Goal: Task Accomplishment & Management: Use online tool/utility

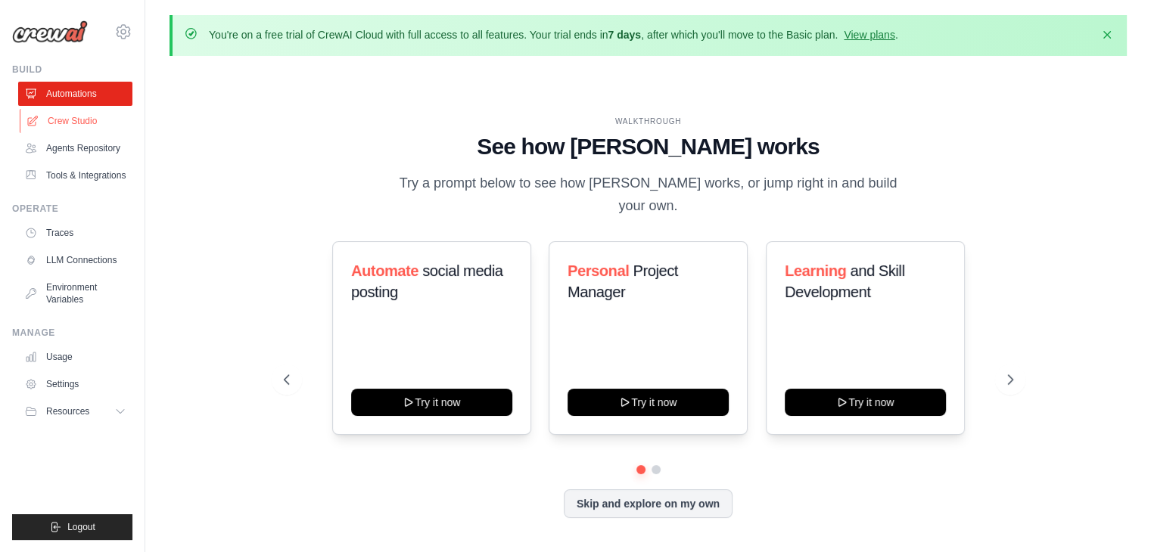
click at [89, 115] on link "Crew Studio" at bounding box center [77, 121] width 114 height 24
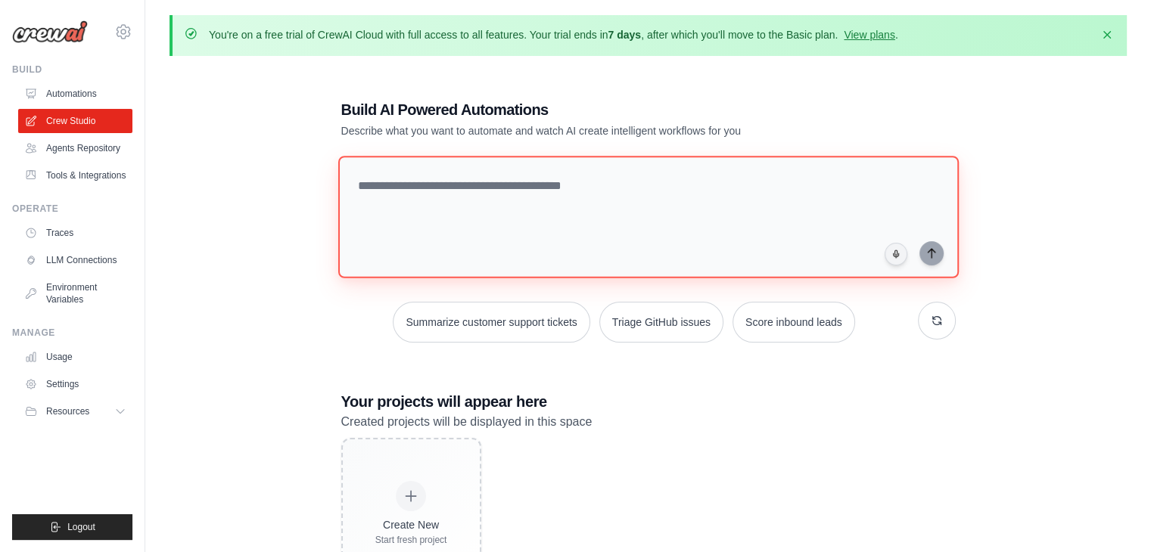
click at [396, 196] on textarea at bounding box center [647, 217] width 620 height 123
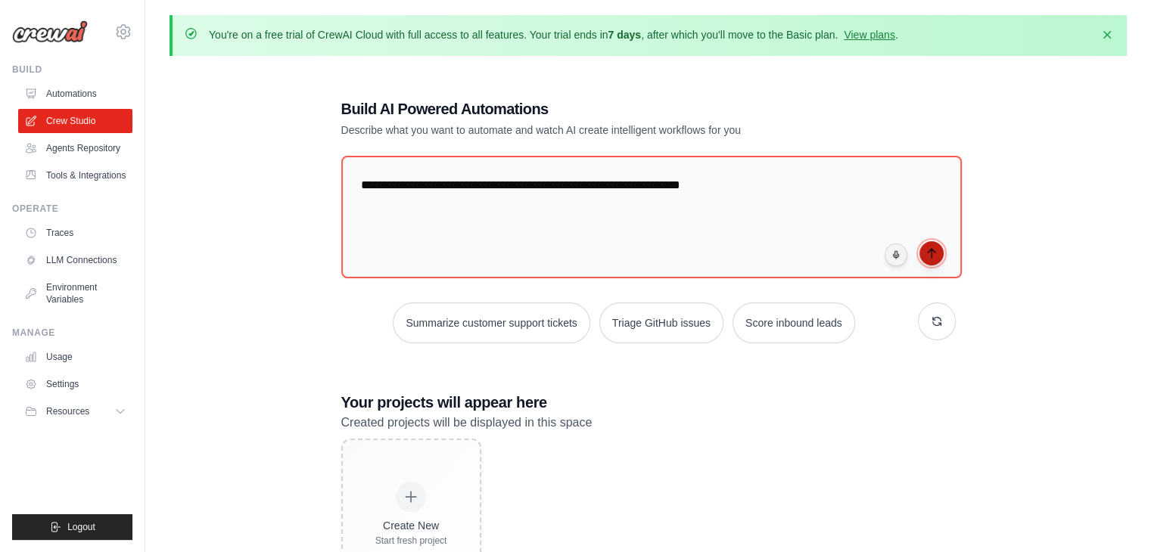
click at [931, 251] on icon "submit" at bounding box center [931, 253] width 7 height 9
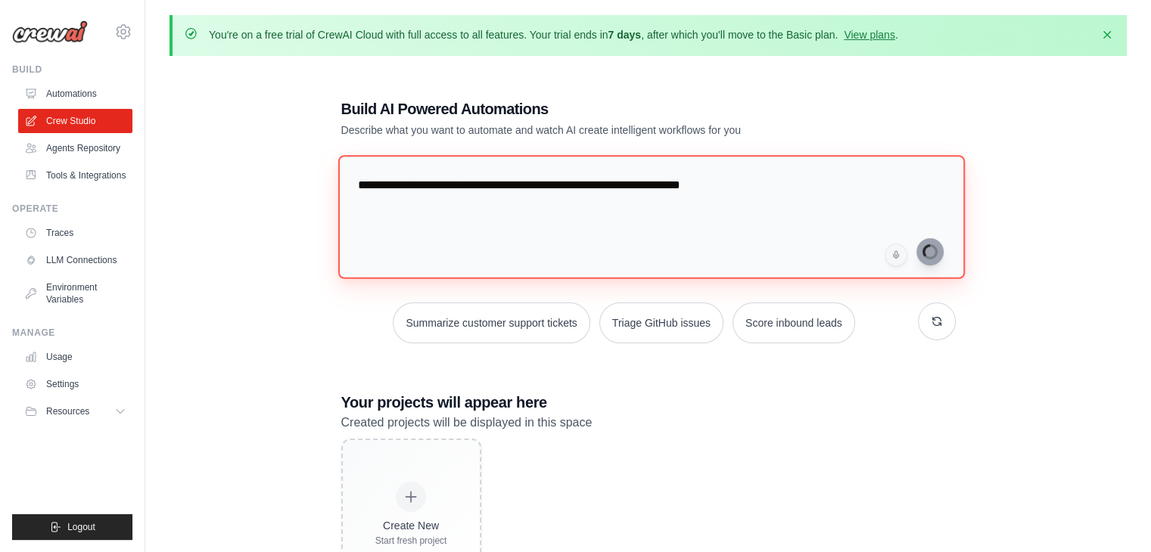
click at [738, 185] on textarea "**********" at bounding box center [650, 216] width 627 height 123
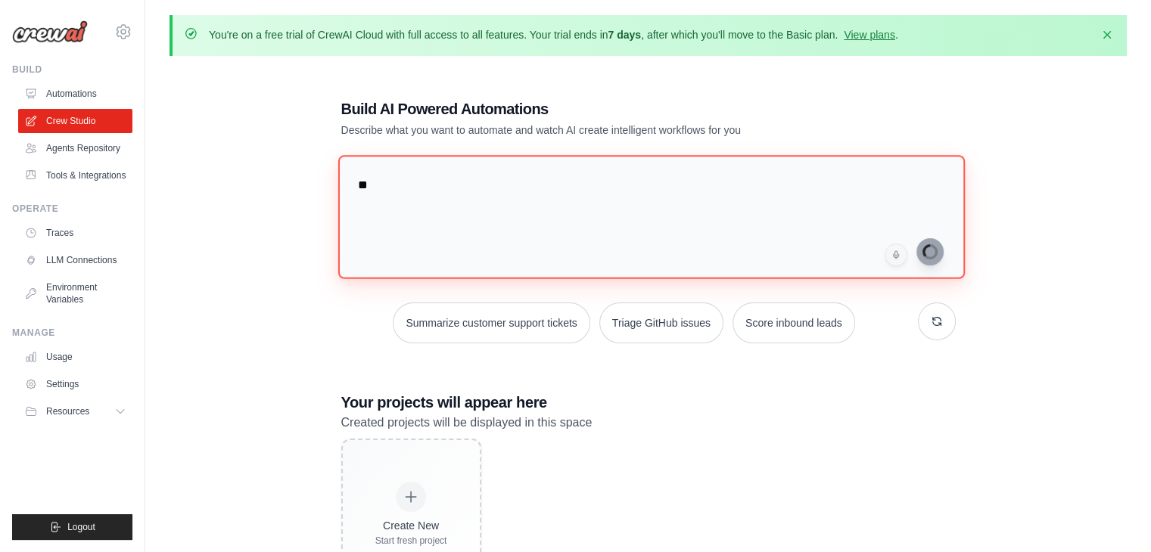
type textarea "*"
click at [437, 203] on textarea at bounding box center [650, 216] width 627 height 123
paste textarea "**********"
type textarea "**********"
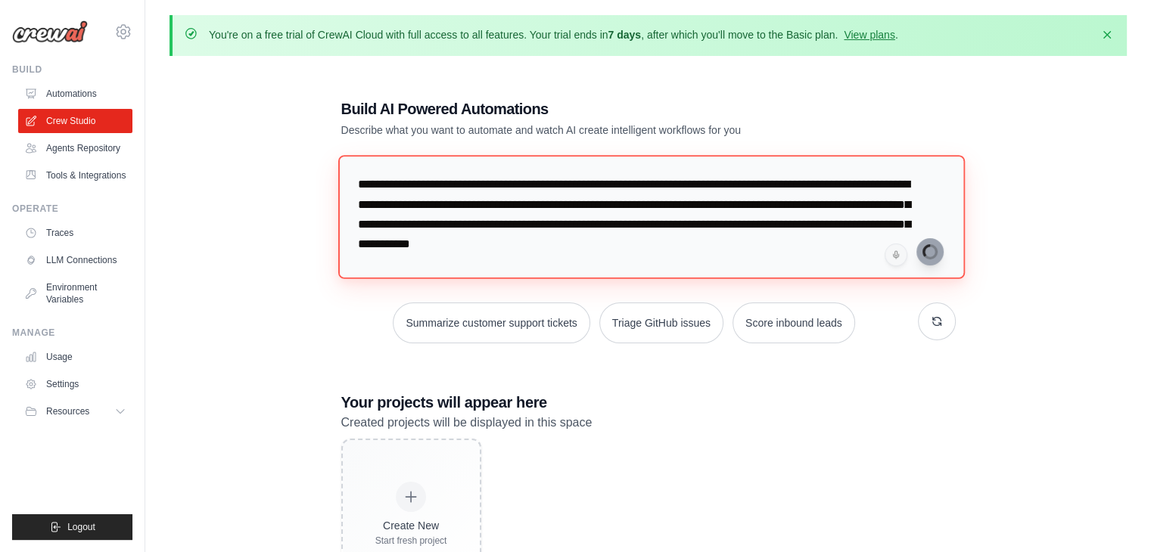
click at [367, 184] on textarea "**********" at bounding box center [650, 216] width 627 height 123
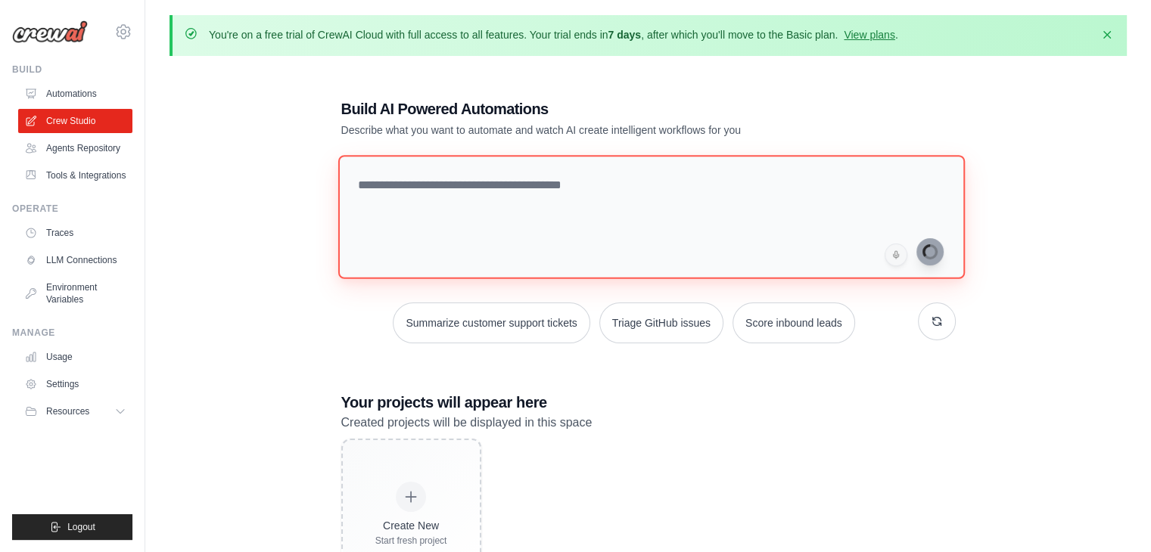
click at [409, 187] on textarea at bounding box center [650, 216] width 627 height 123
paste textarea "**********"
type textarea "**********"
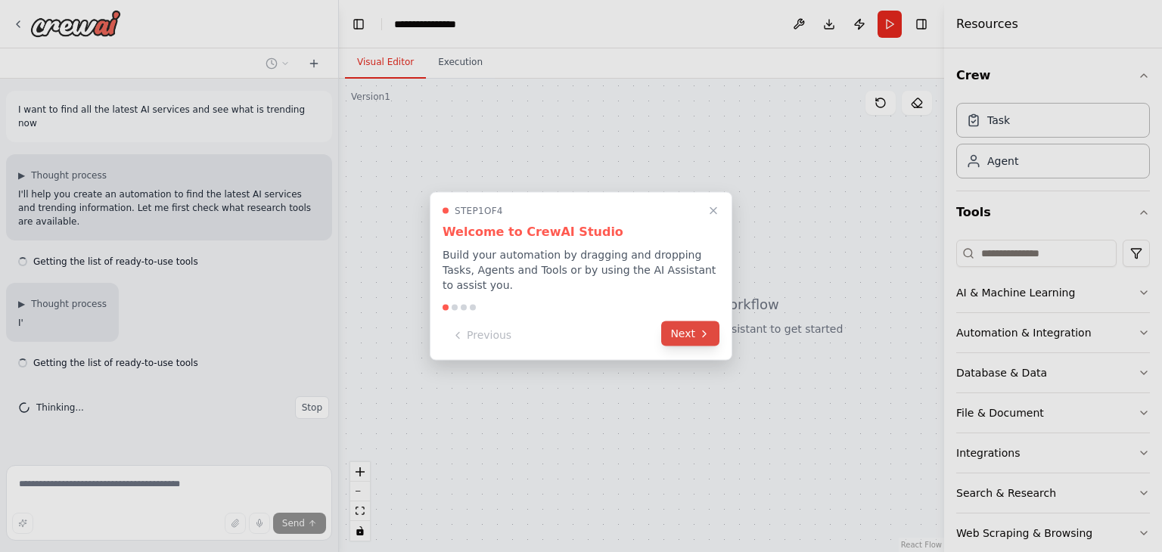
click at [699, 328] on icon at bounding box center [704, 334] width 12 height 12
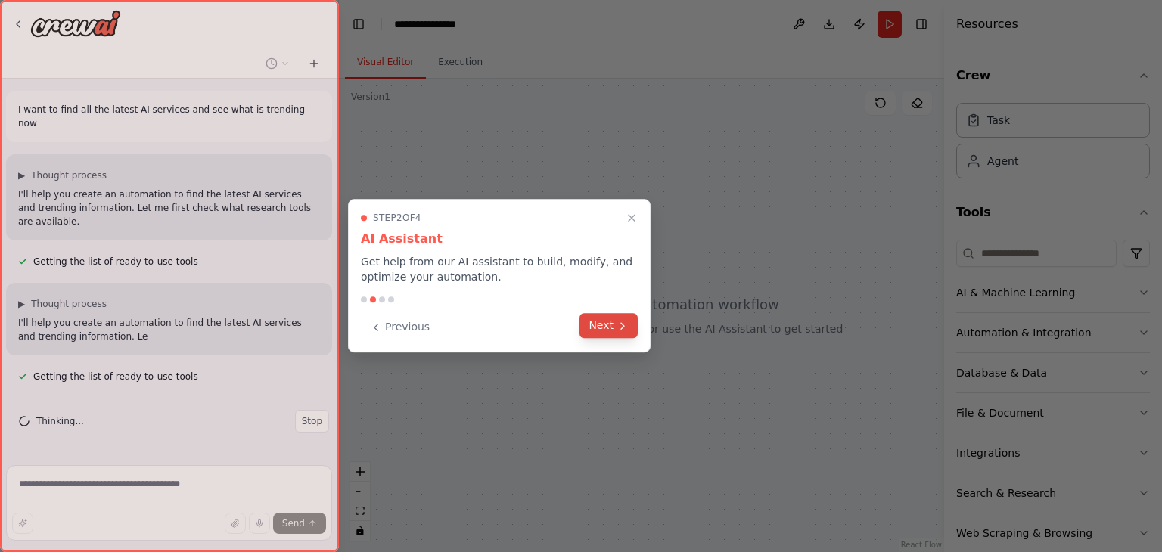
click at [612, 320] on button "Next" at bounding box center [609, 325] width 58 height 25
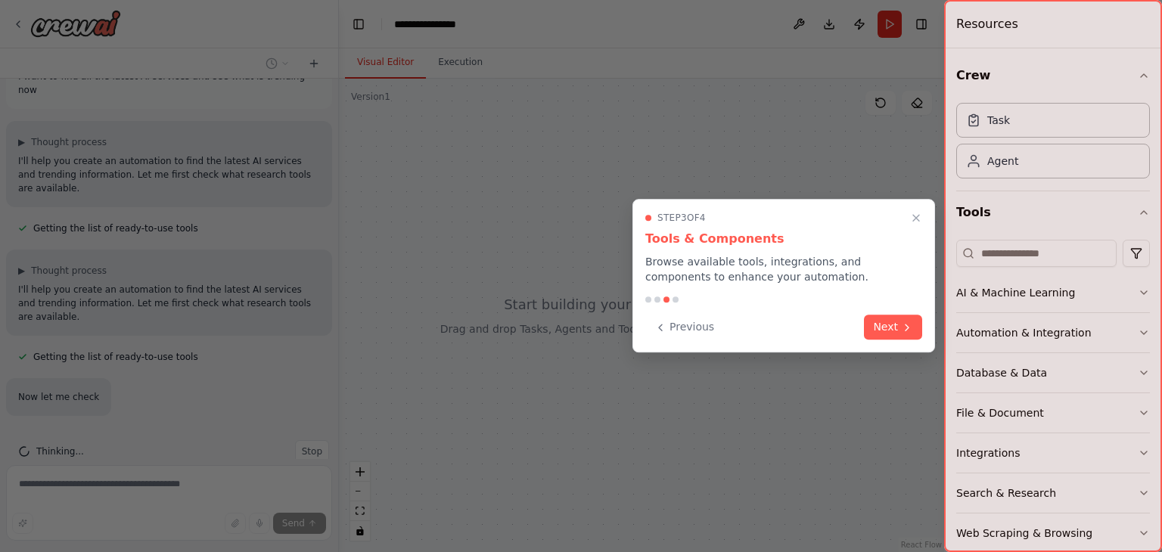
scroll to position [76, 0]
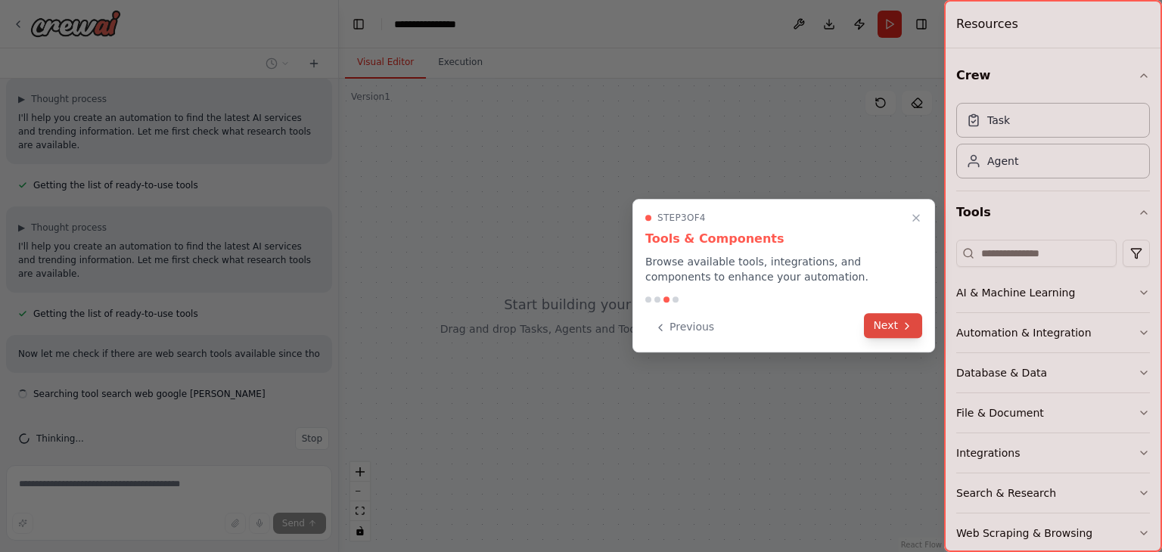
click at [882, 317] on button "Next" at bounding box center [893, 325] width 58 height 25
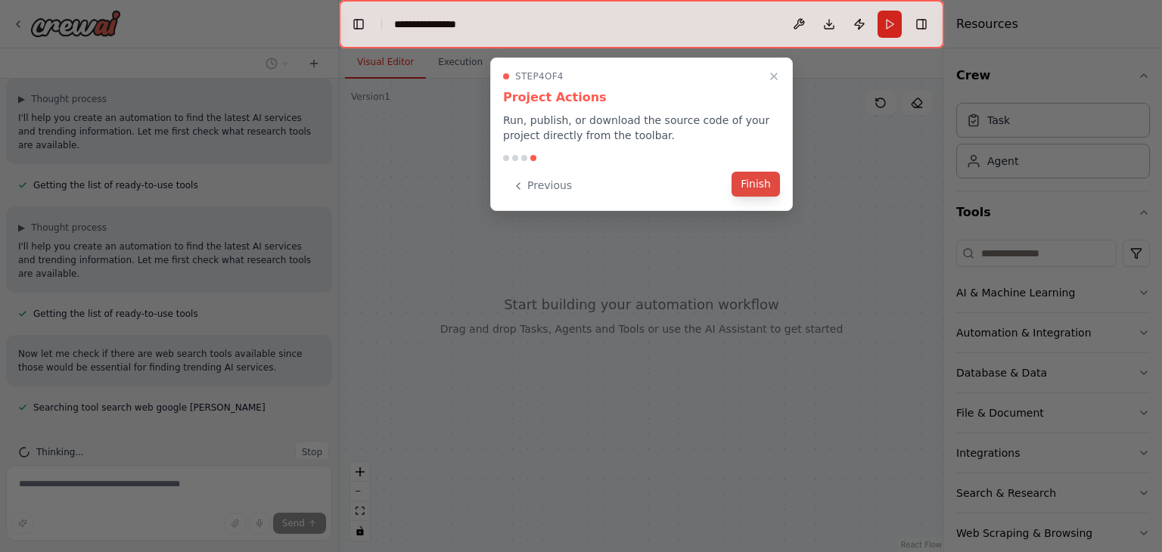
scroll to position [91, 0]
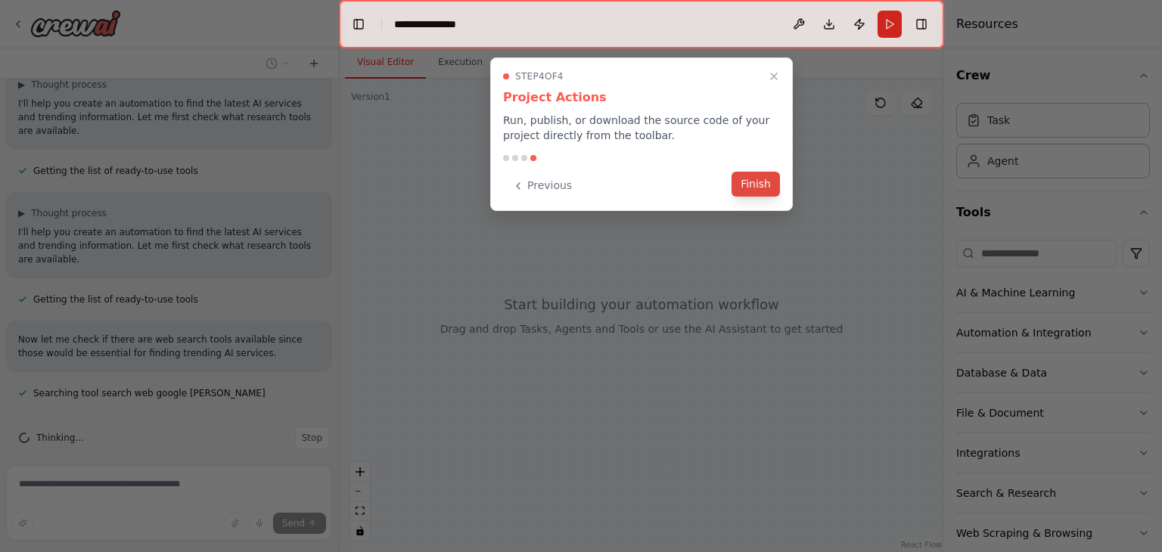
click at [749, 187] on button "Finish" at bounding box center [756, 184] width 48 height 25
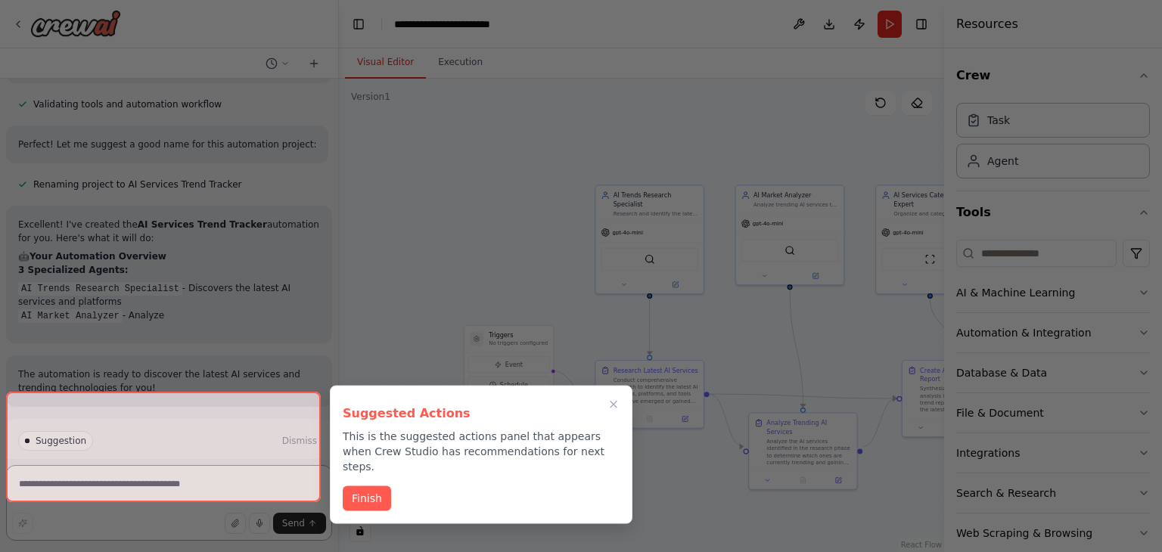
scroll to position [887, 0]
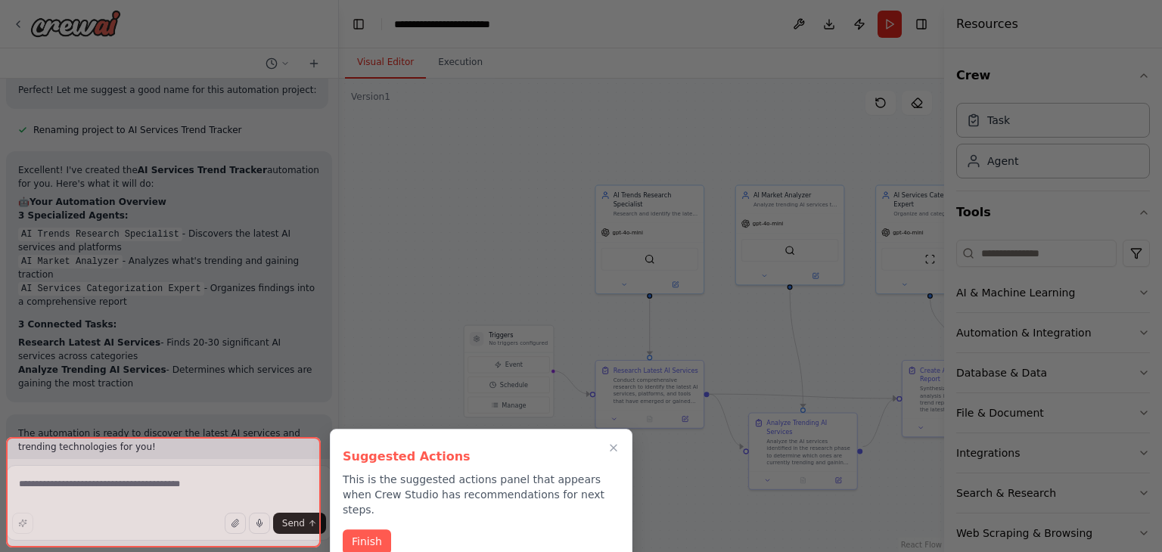
click at [371, 511] on div "Suggested Actions This is the suggested actions panel that appears when Crew St…" at bounding box center [481, 498] width 303 height 138
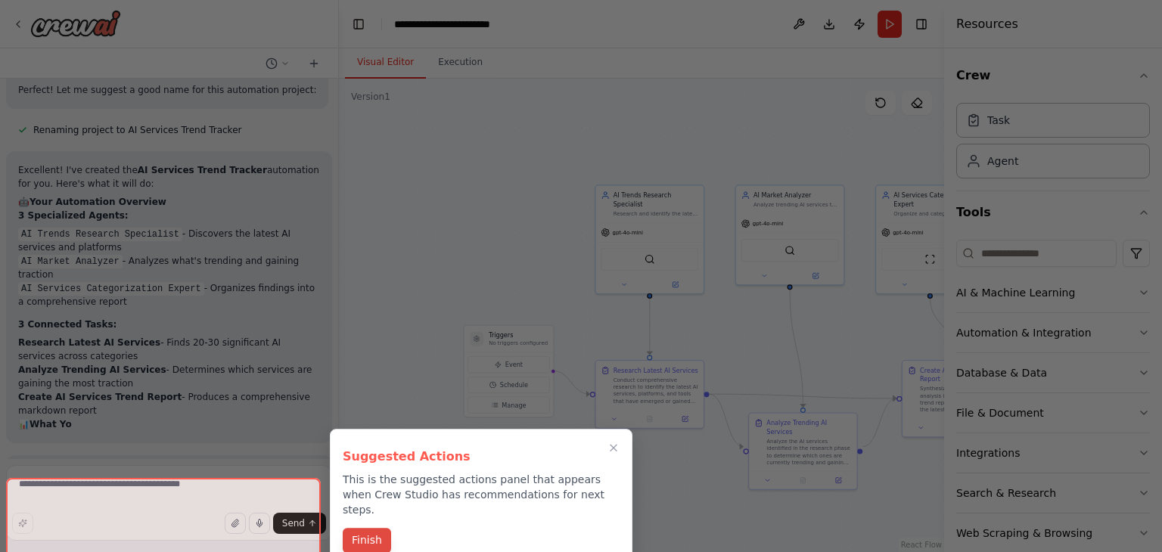
click at [374, 533] on button "Finish" at bounding box center [367, 540] width 48 height 25
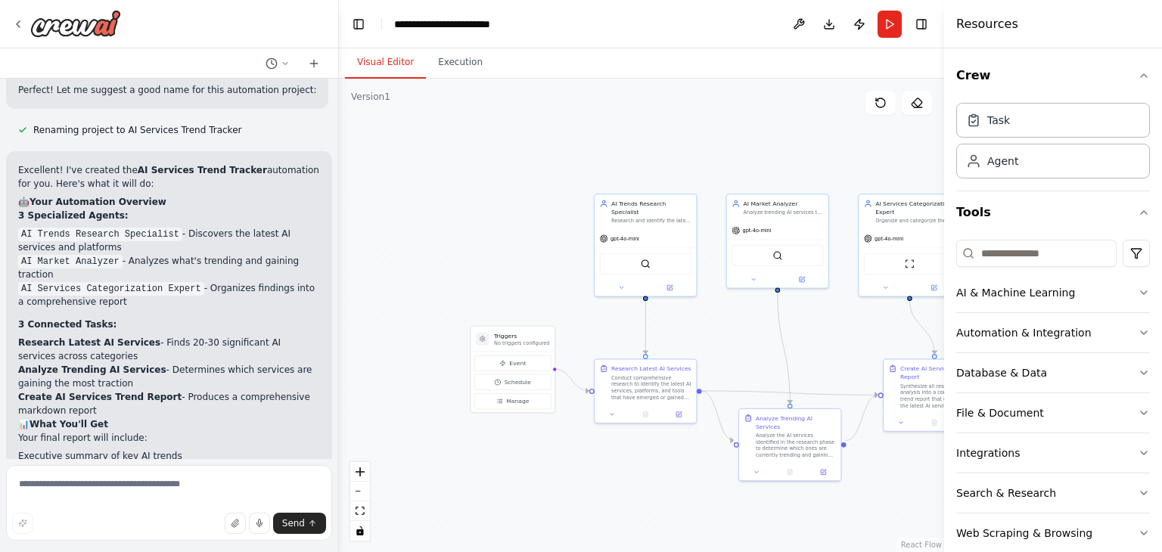
scroll to position [1205, 0]
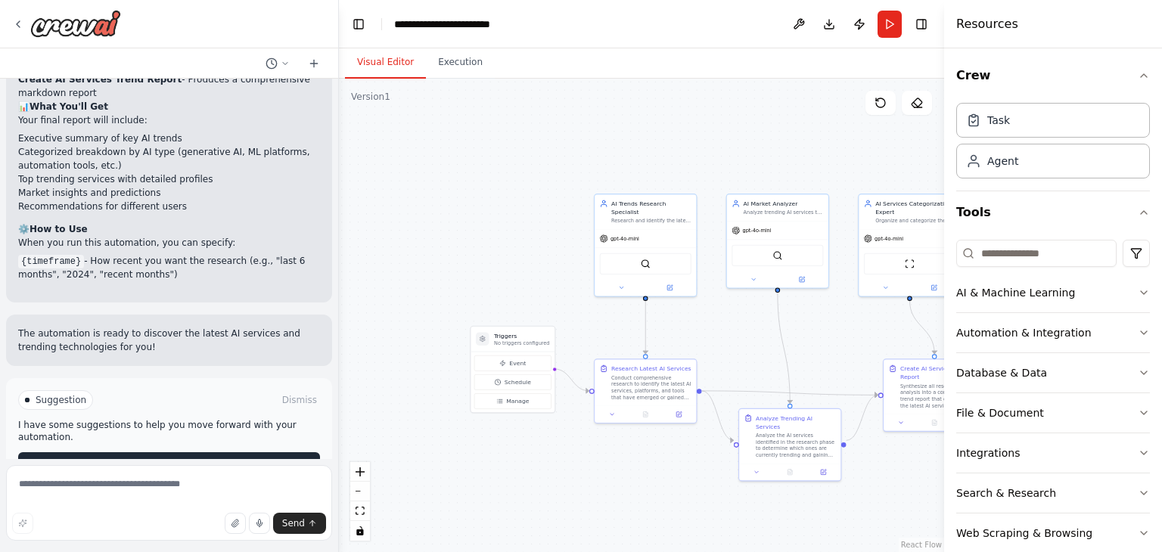
click at [212, 452] on button "Run Automation" at bounding box center [169, 464] width 302 height 24
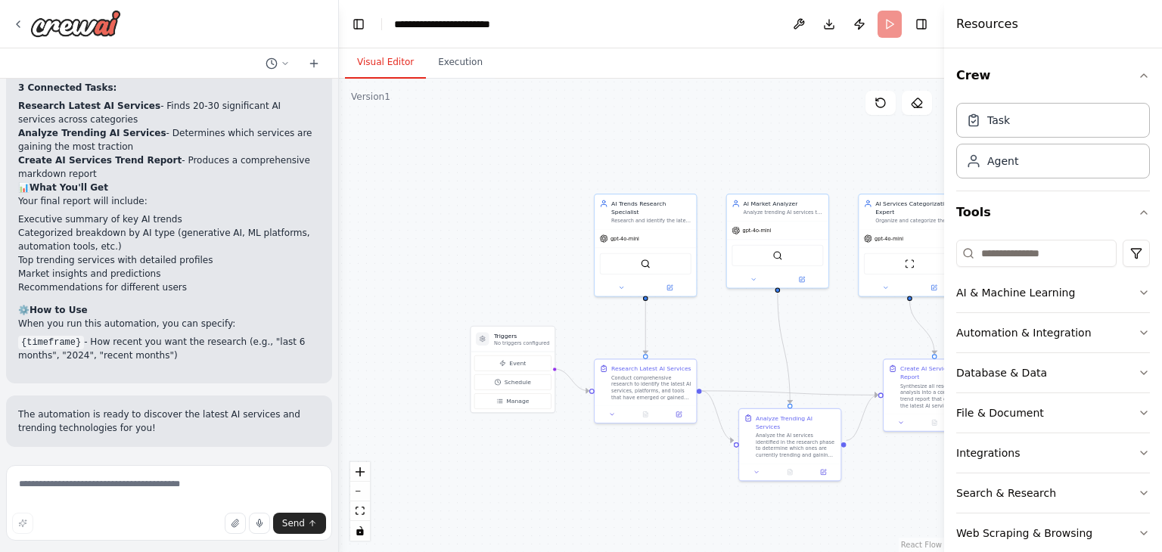
scroll to position [1082, 0]
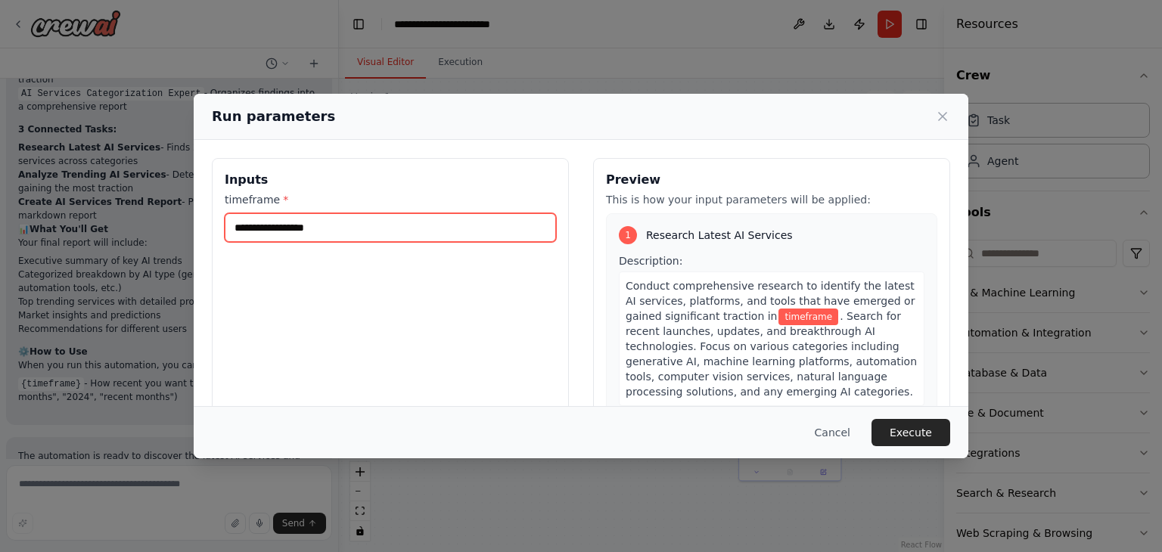
click at [313, 231] on input "timeframe *" at bounding box center [390, 227] width 331 height 29
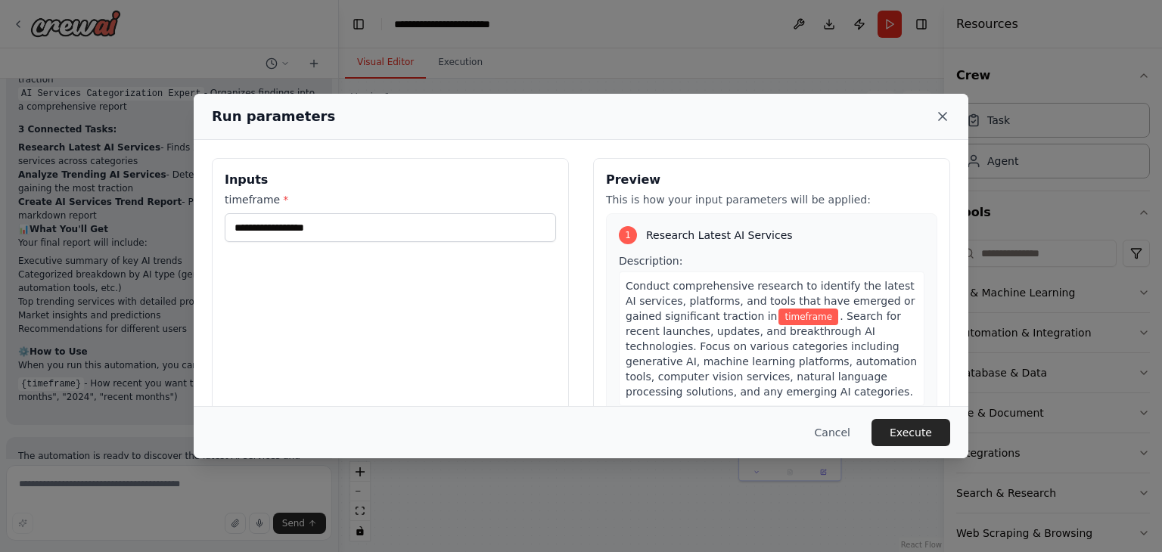
click at [944, 117] on icon at bounding box center [942, 116] width 15 height 15
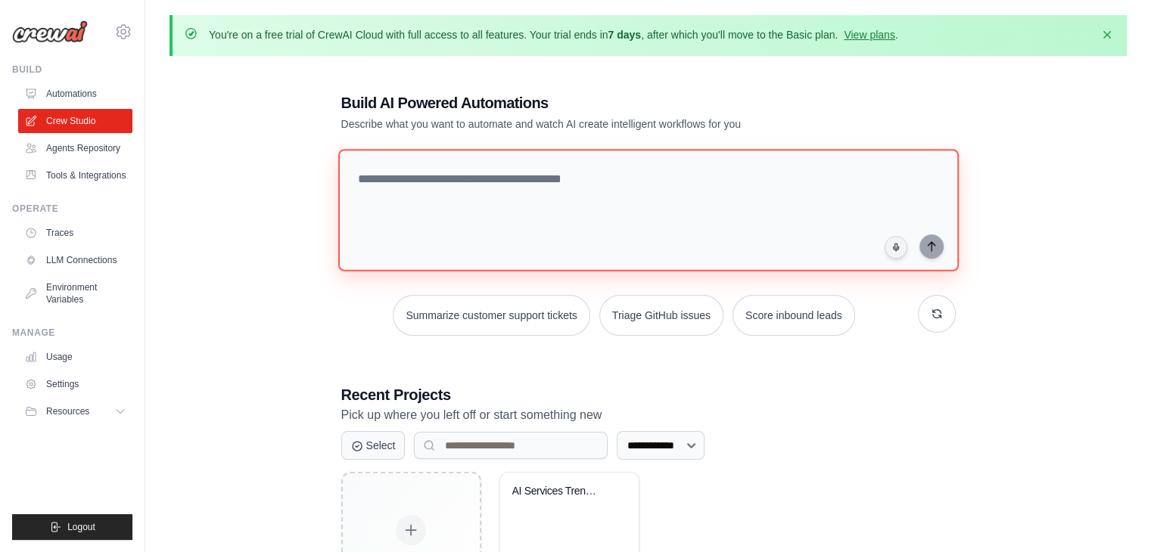
click at [438, 185] on textarea at bounding box center [647, 210] width 620 height 123
paste textarea "**********"
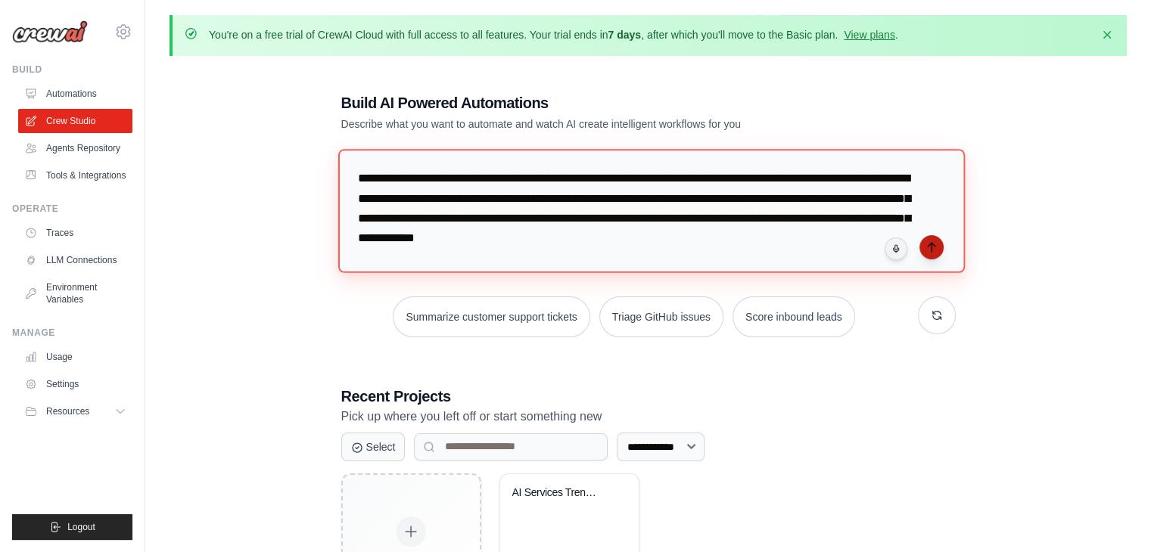
type textarea "**********"
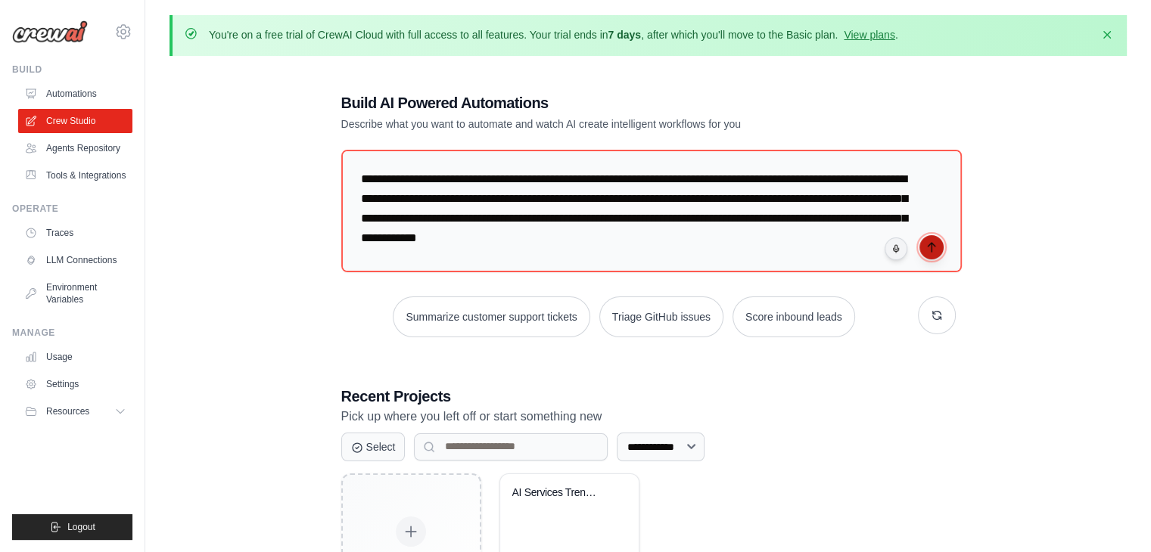
click at [930, 243] on icon "submit" at bounding box center [931, 247] width 12 height 12
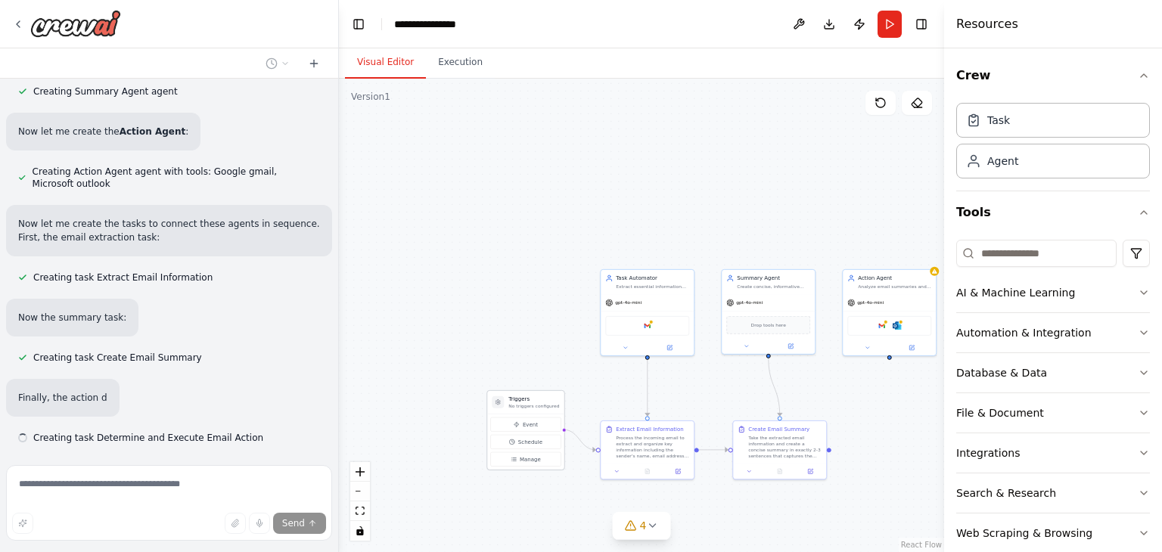
scroll to position [905, 0]
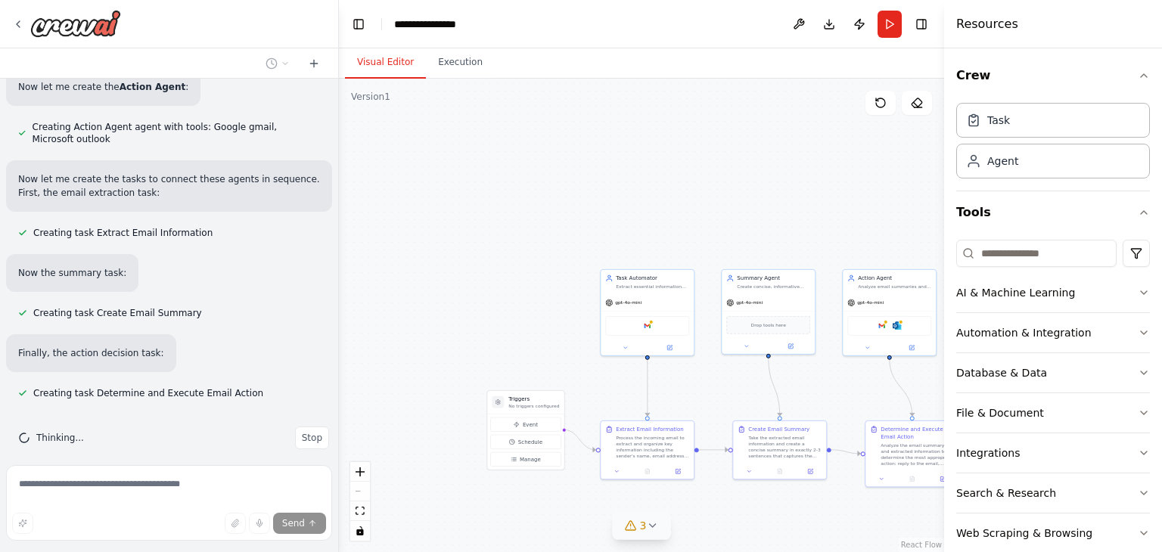
click at [644, 527] on span "3" at bounding box center [643, 525] width 7 height 15
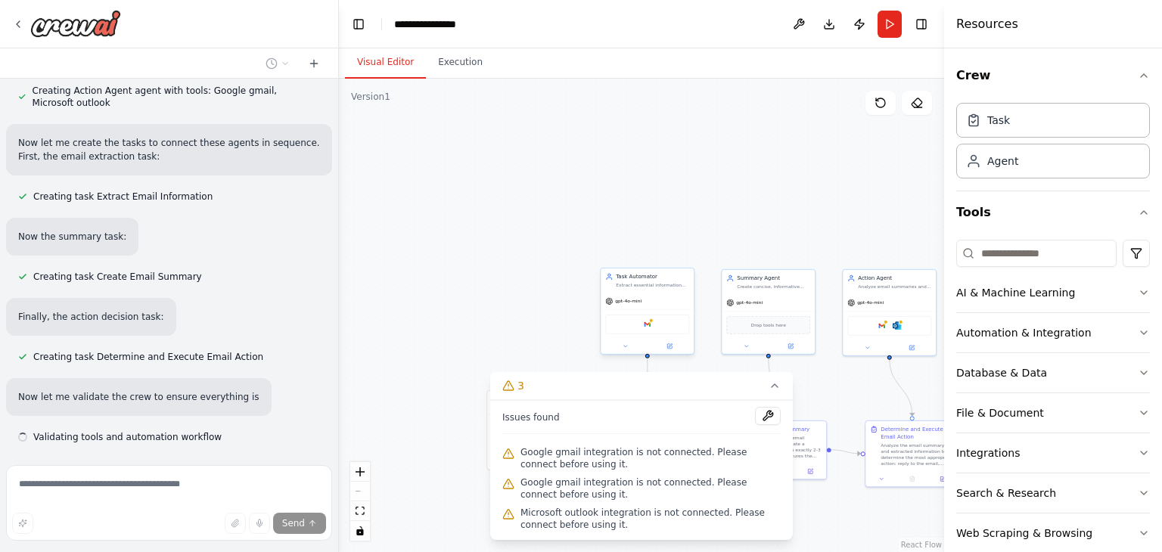
scroll to position [984, 0]
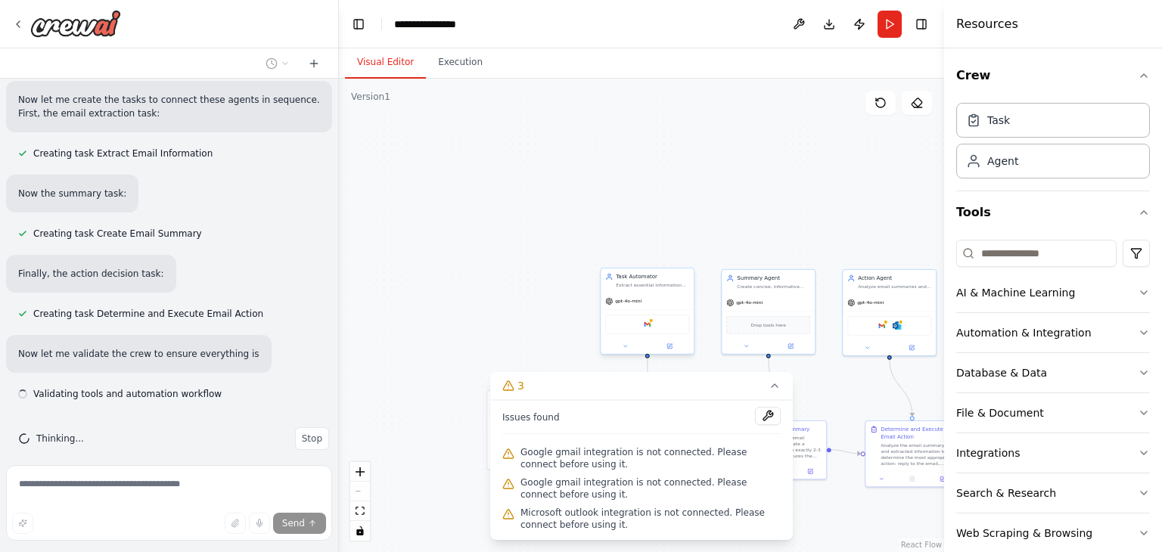
click at [690, 285] on div "Task Automator Extract essential information from incoming emails including sen…" at bounding box center [647, 281] width 93 height 24
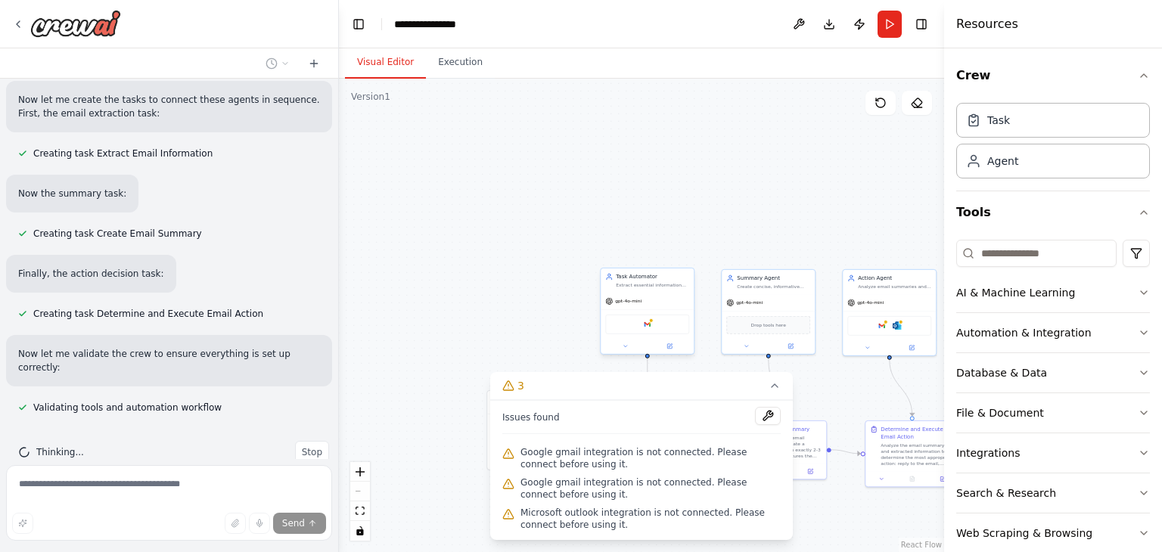
click at [648, 297] on div "gpt-4o-mini" at bounding box center [647, 301] width 93 height 17
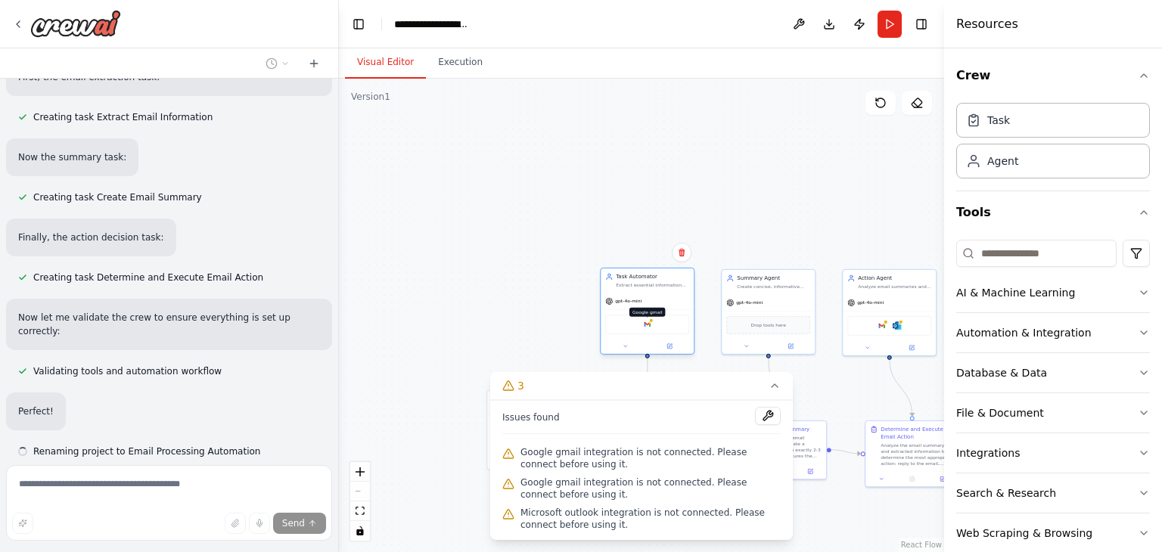
scroll to position [1065, 0]
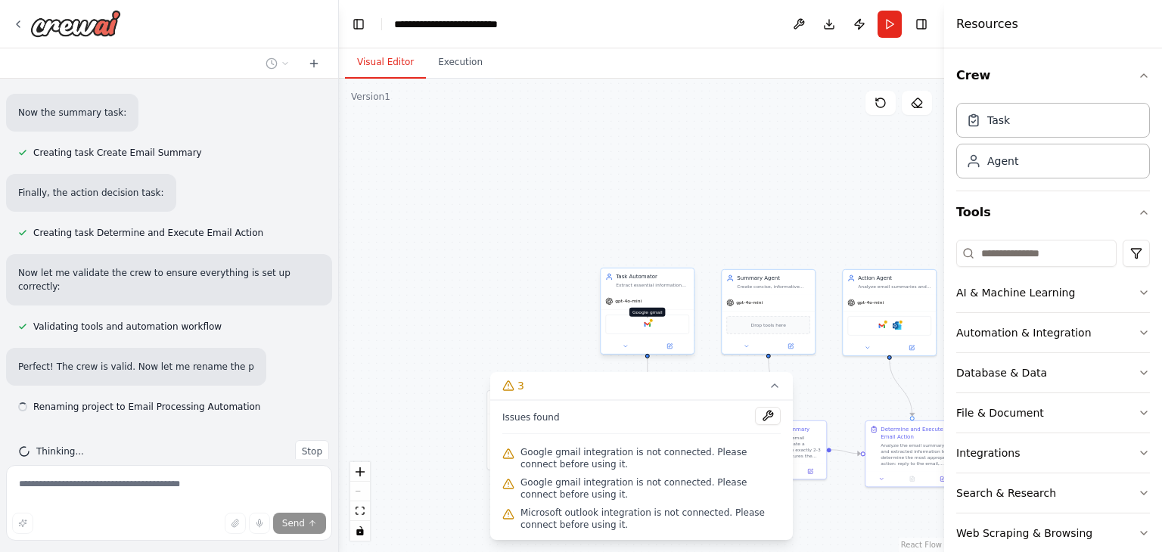
click at [648, 325] on img at bounding box center [647, 324] width 9 height 9
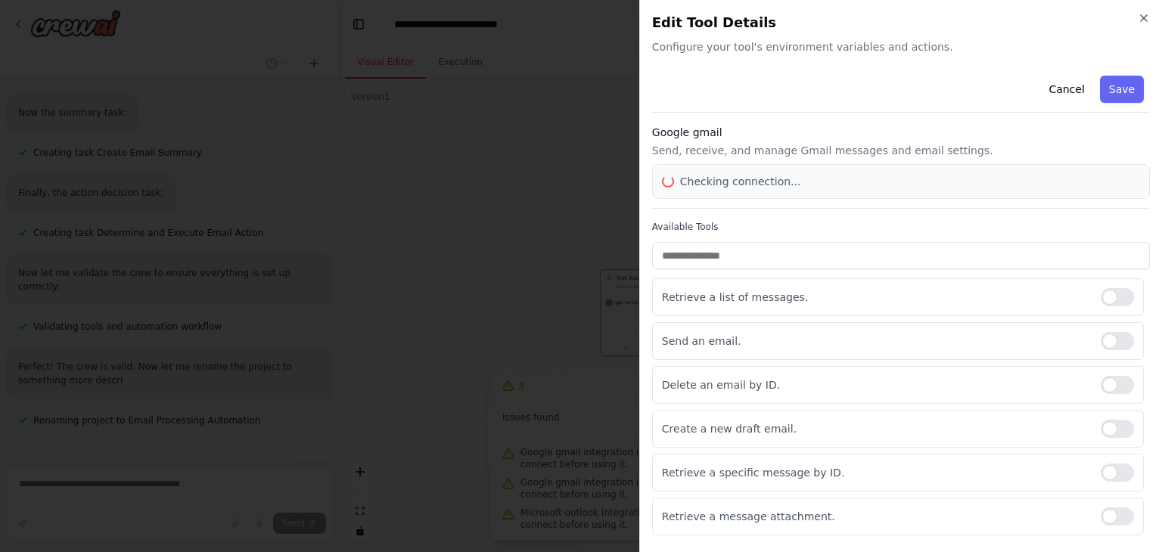
scroll to position [1078, 0]
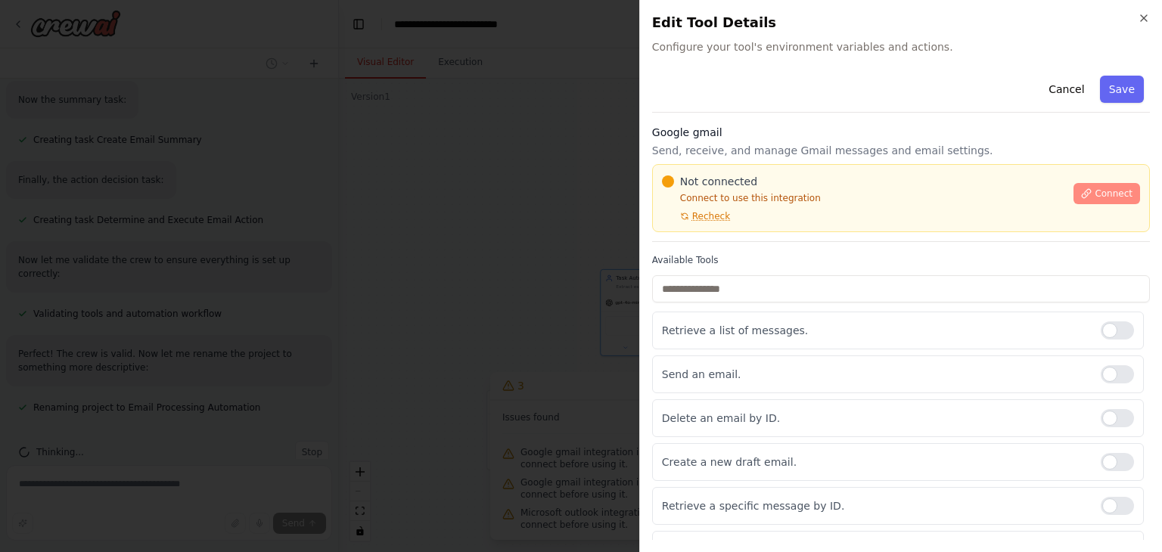
click at [1105, 196] on span "Connect" at bounding box center [1114, 194] width 38 height 12
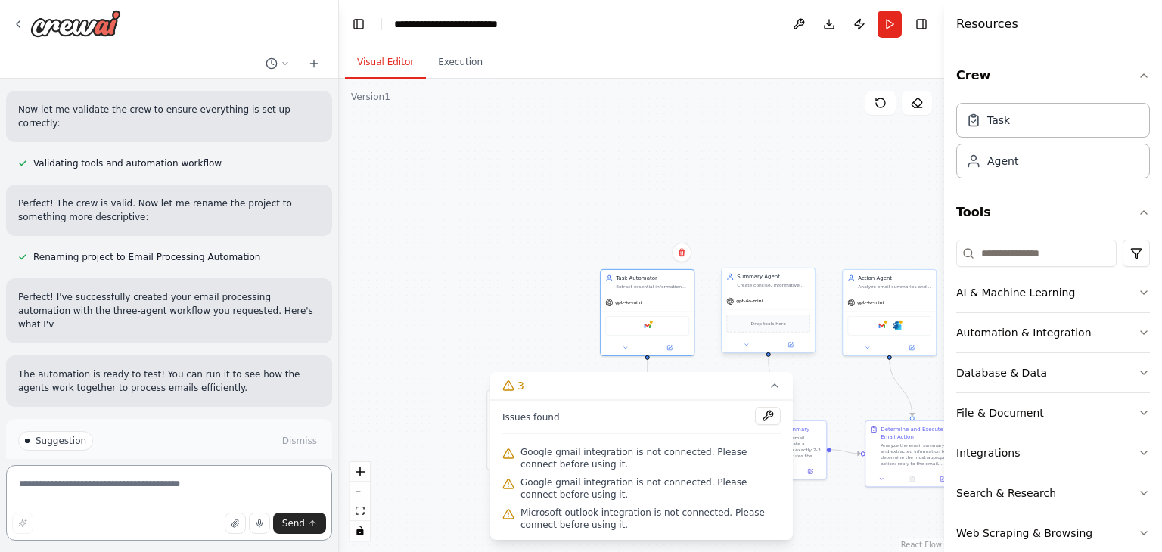
scroll to position [1269, 0]
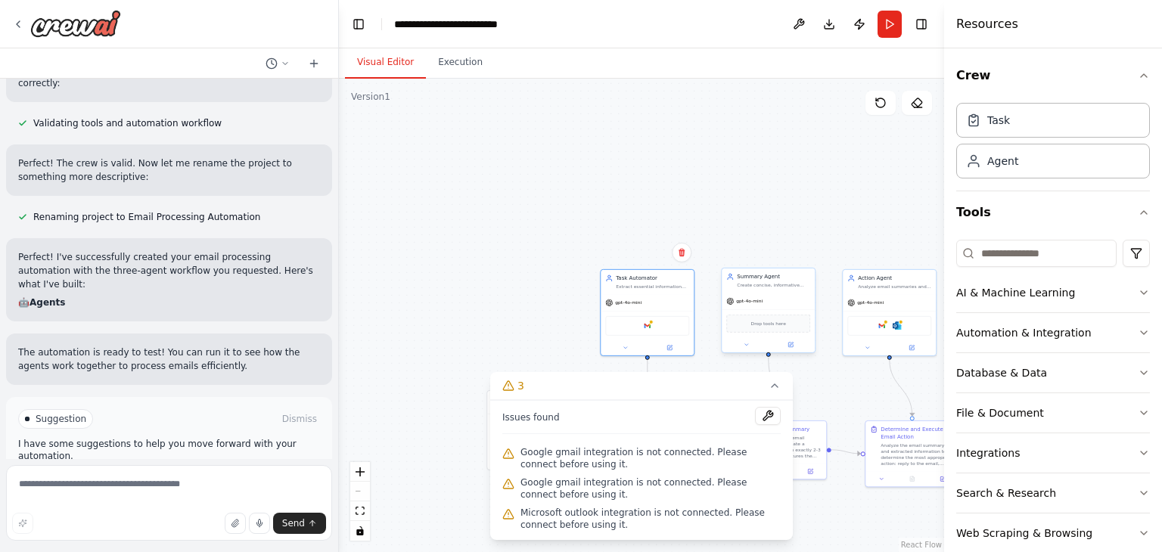
click at [766, 320] on span "Drop tools here" at bounding box center [768, 324] width 35 height 8
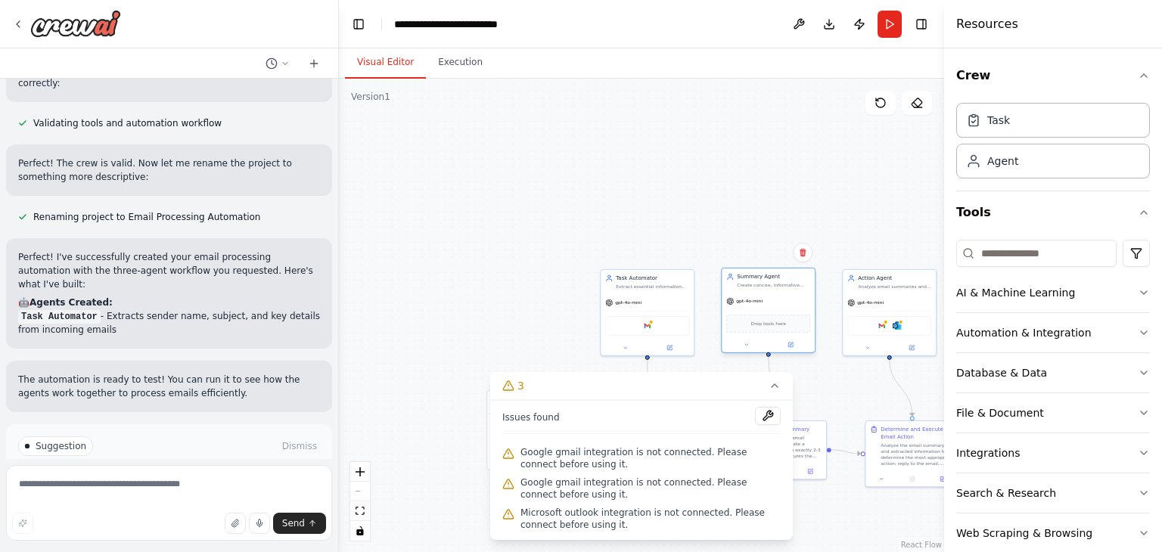
click at [763, 325] on span "Drop tools here" at bounding box center [768, 324] width 35 height 8
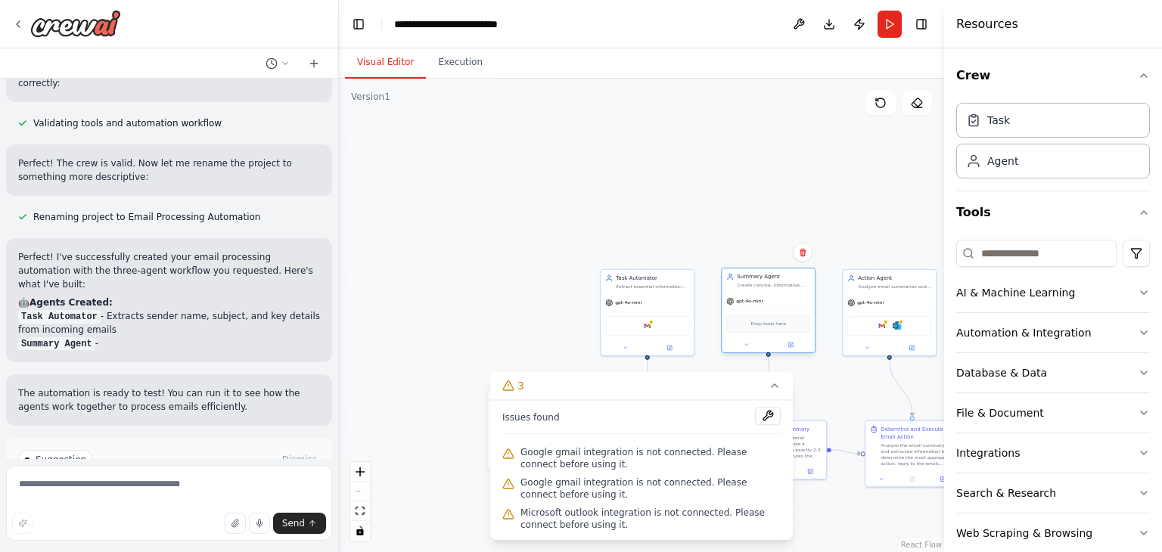
click at [763, 325] on span "Drop tools here" at bounding box center [768, 324] width 35 height 8
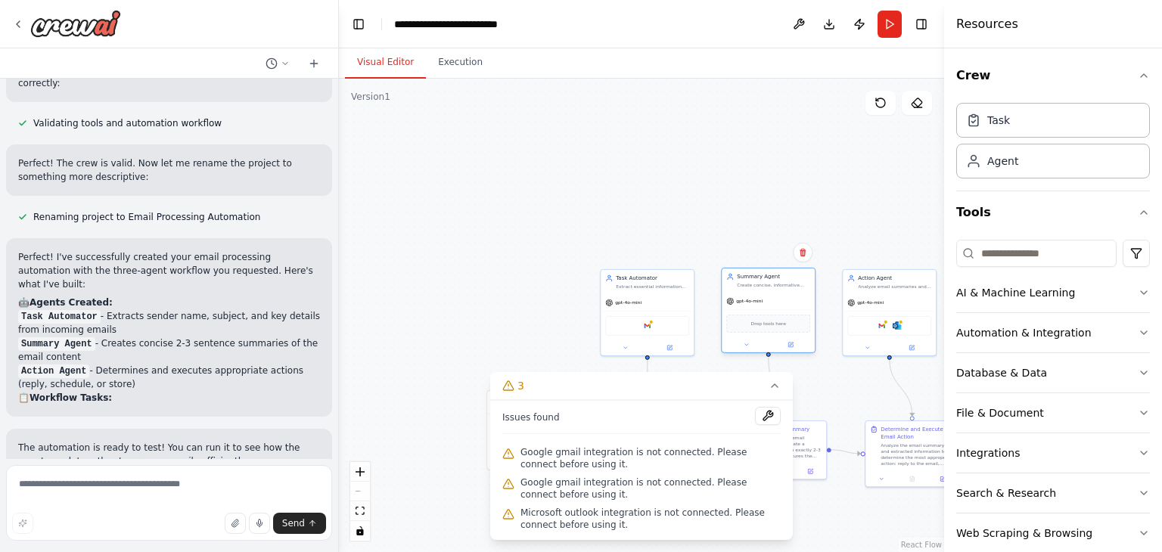
click at [766, 328] on div "Drop tools here" at bounding box center [768, 324] width 84 height 18
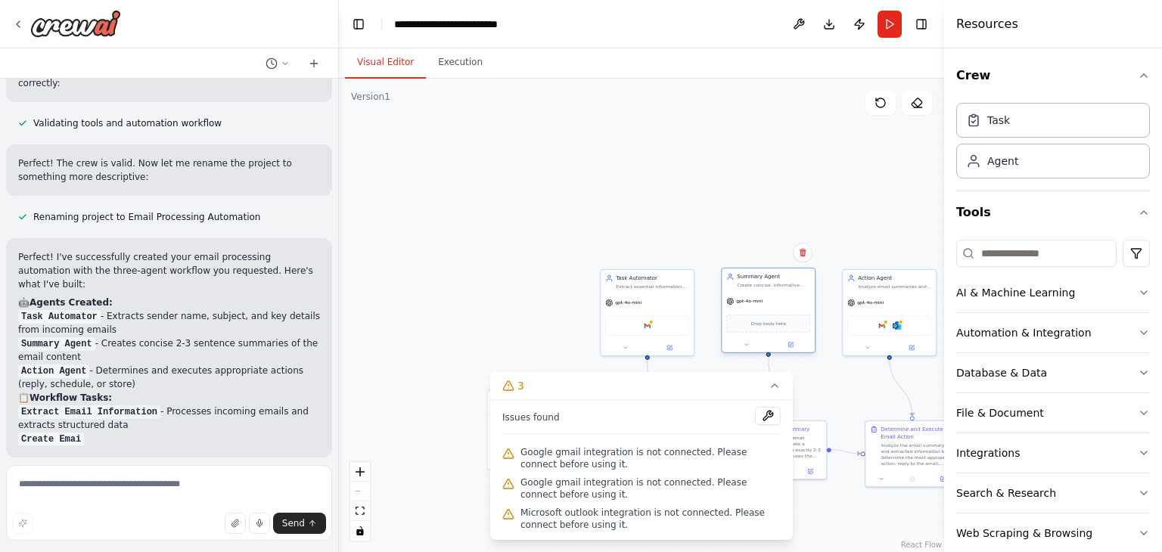
click at [757, 308] on div "gpt-4o-mini" at bounding box center [768, 301] width 93 height 17
click at [886, 322] on img at bounding box center [882, 324] width 9 height 9
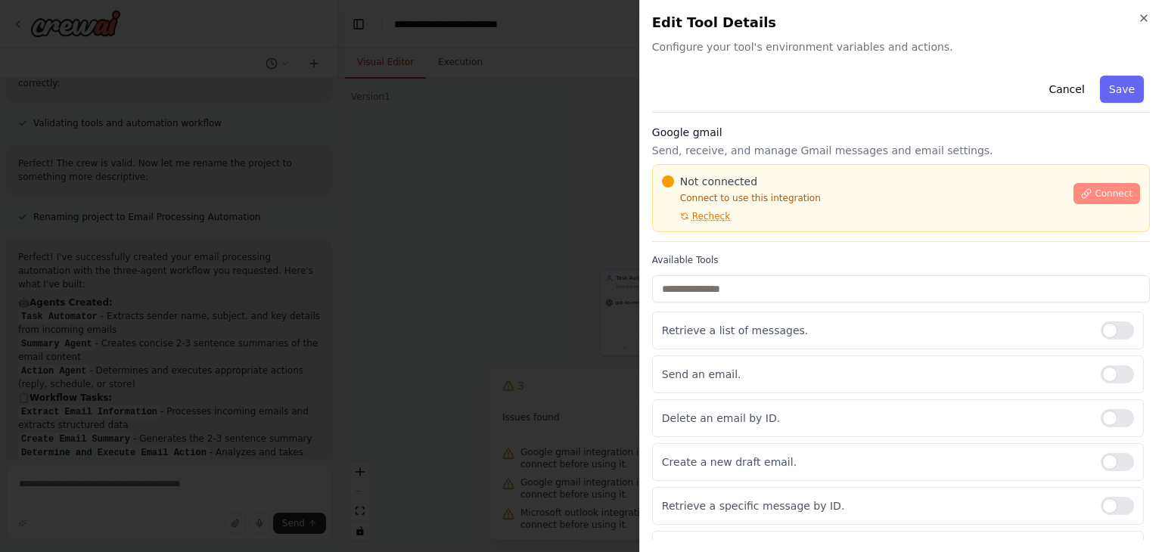
click at [1100, 200] on button "Connect" at bounding box center [1107, 193] width 67 height 21
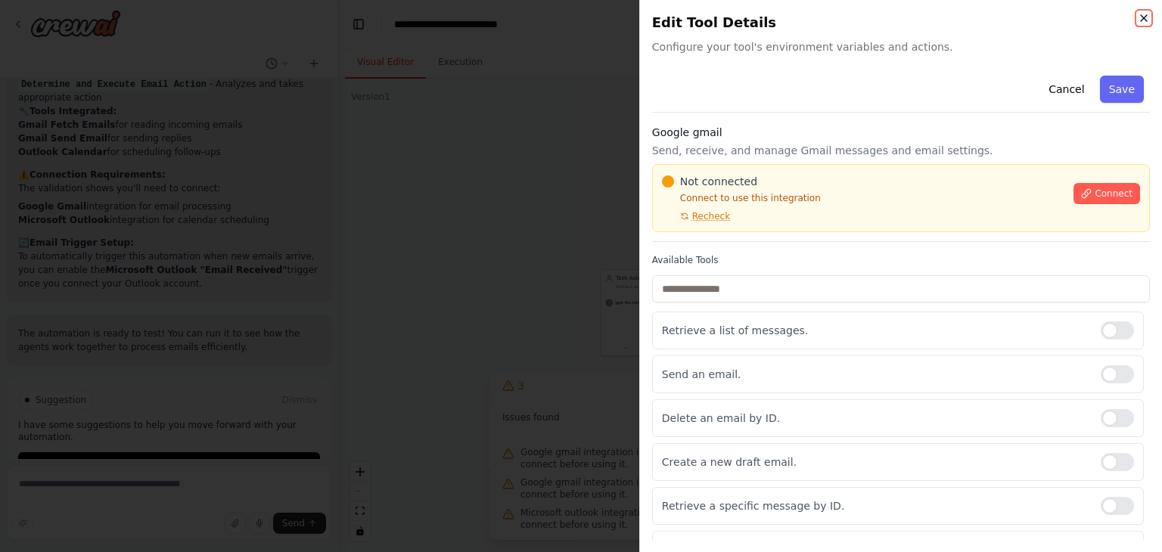
click at [1141, 18] on icon "button" at bounding box center [1144, 18] width 12 height 12
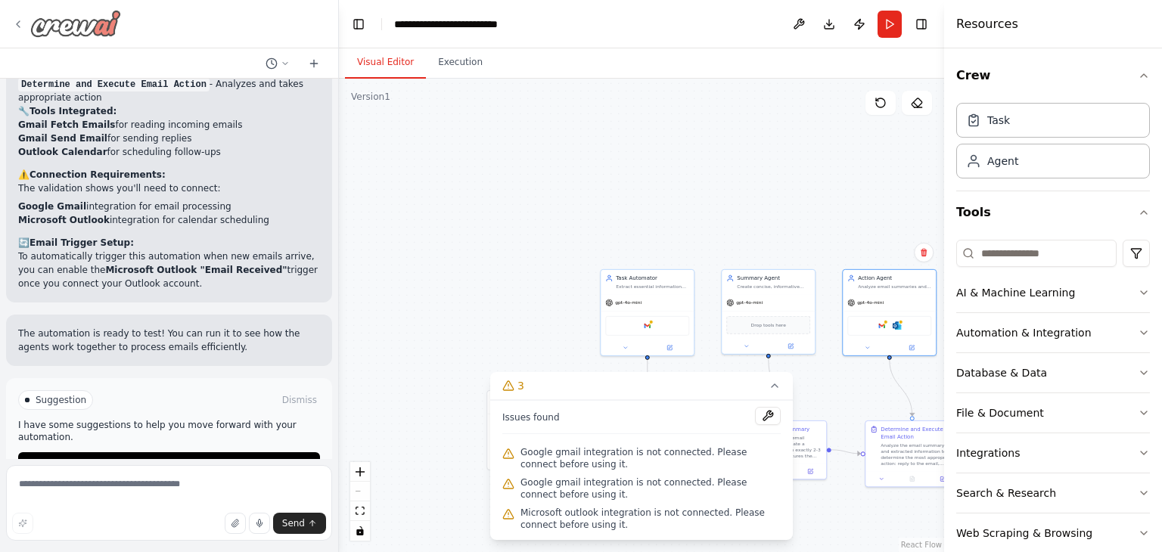
click at [19, 23] on icon at bounding box center [18, 24] width 12 height 12
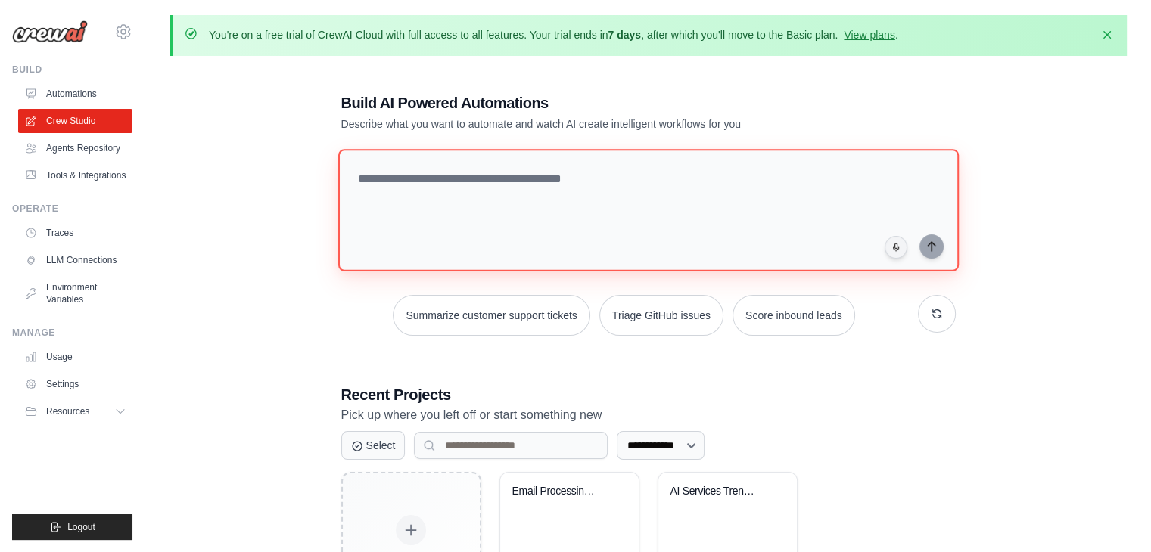
click at [387, 167] on textarea at bounding box center [647, 210] width 620 height 123
paste textarea "**********"
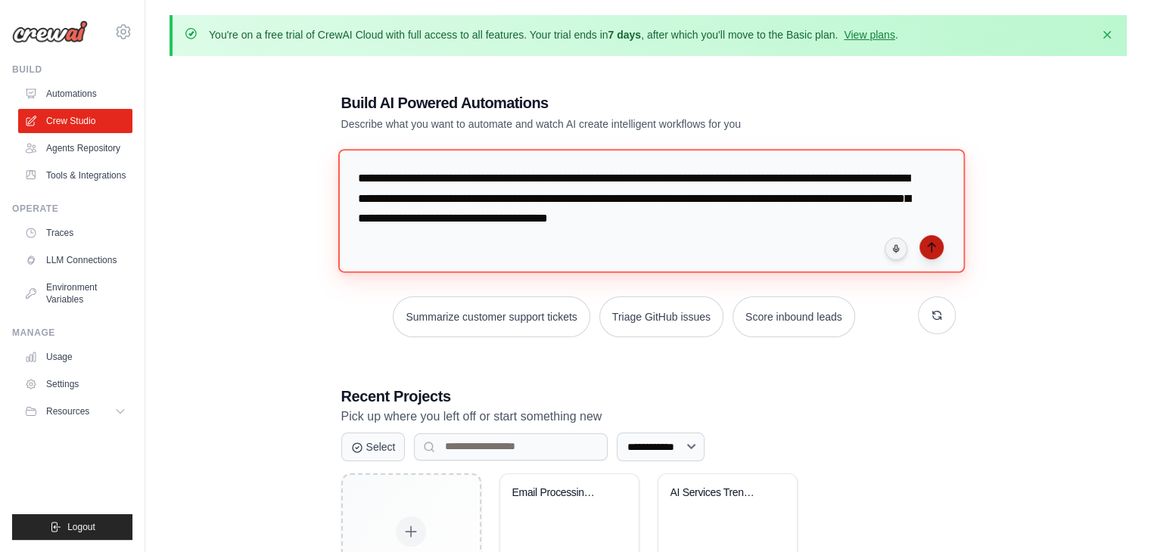
type textarea "**********"
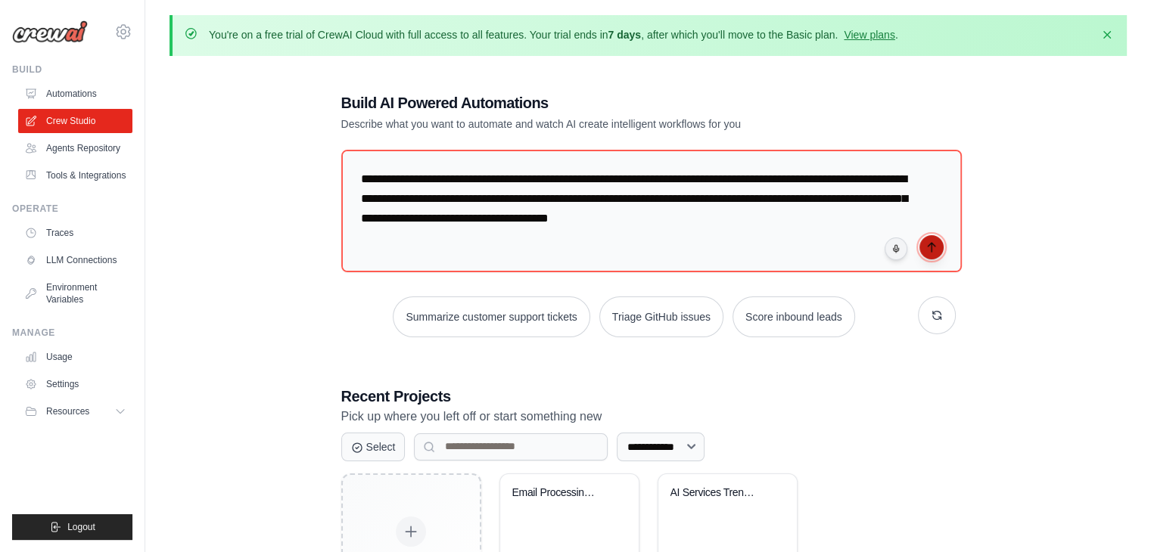
click at [932, 247] on icon "submit" at bounding box center [931, 247] width 12 height 12
click at [78, 92] on link "Automations" at bounding box center [77, 94] width 114 height 24
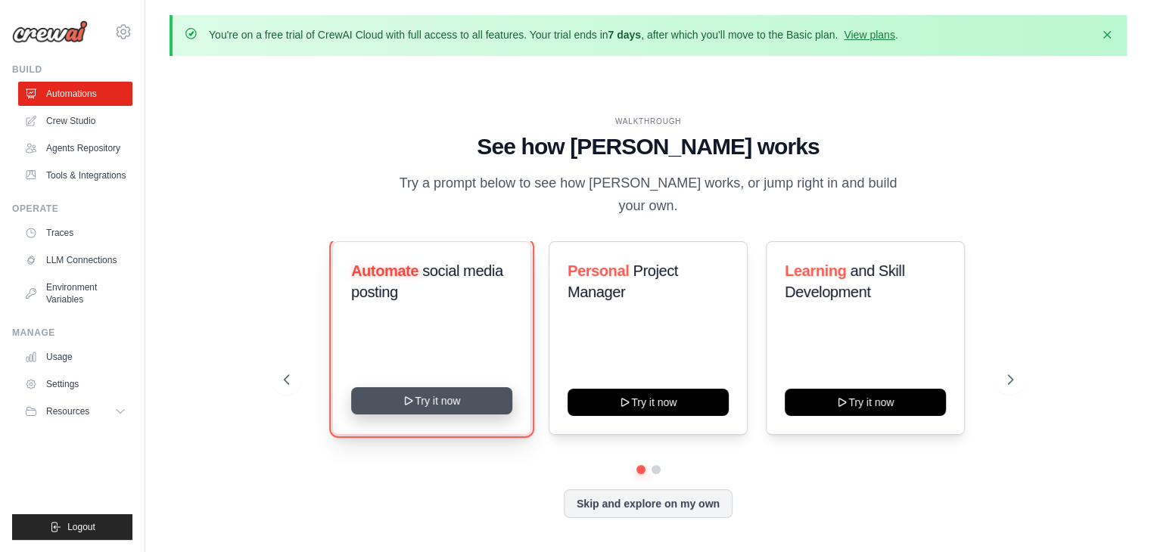
click at [415, 394] on button "Try it now" at bounding box center [431, 400] width 161 height 27
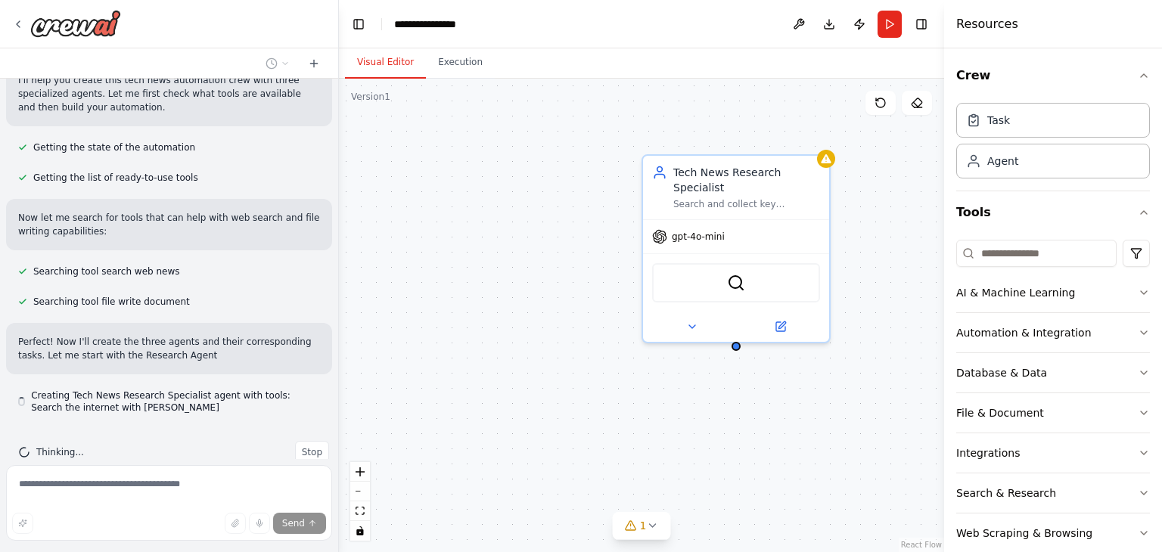
scroll to position [169, 0]
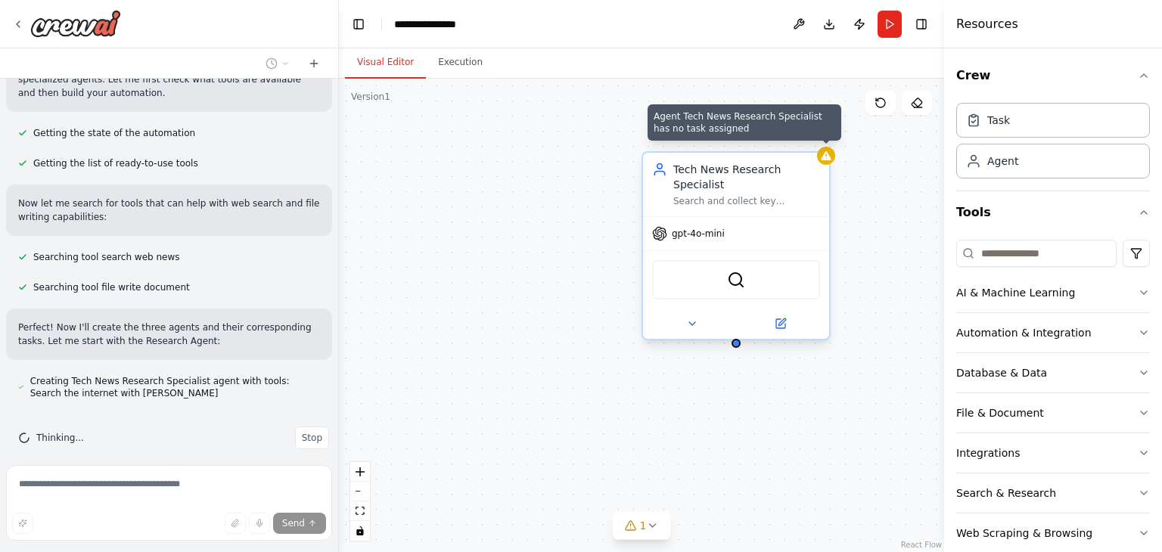
click at [832, 160] on icon at bounding box center [826, 156] width 12 height 12
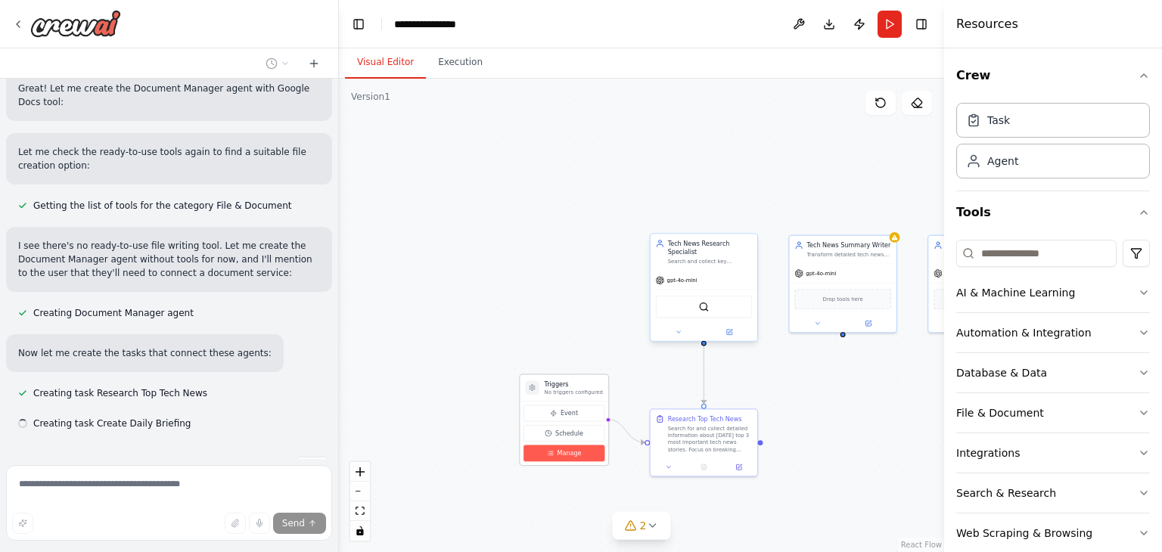
scroll to position [735, 0]
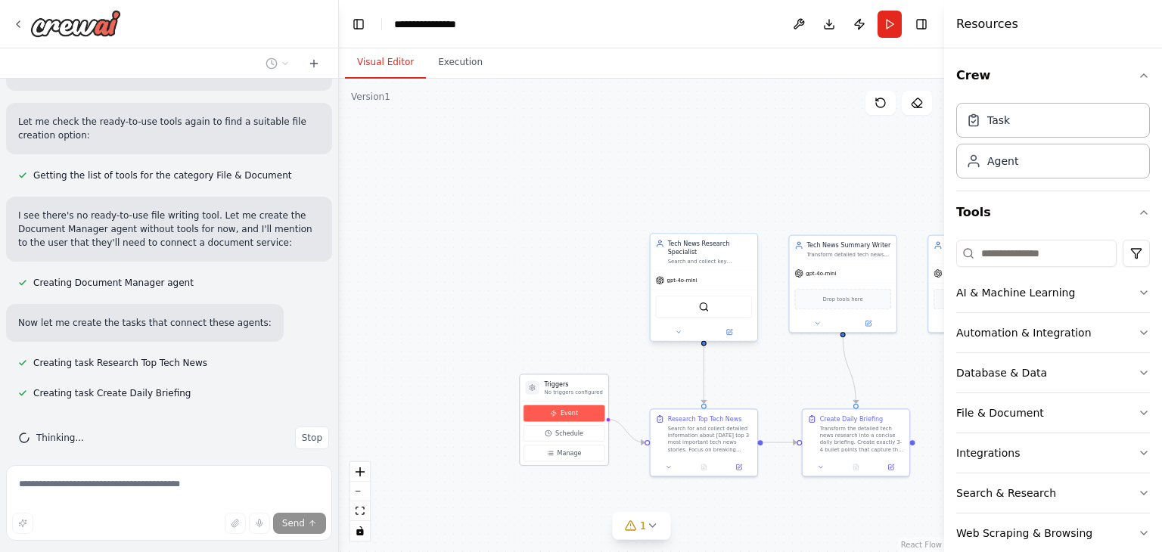
click at [559, 407] on button "Event" at bounding box center [564, 414] width 81 height 17
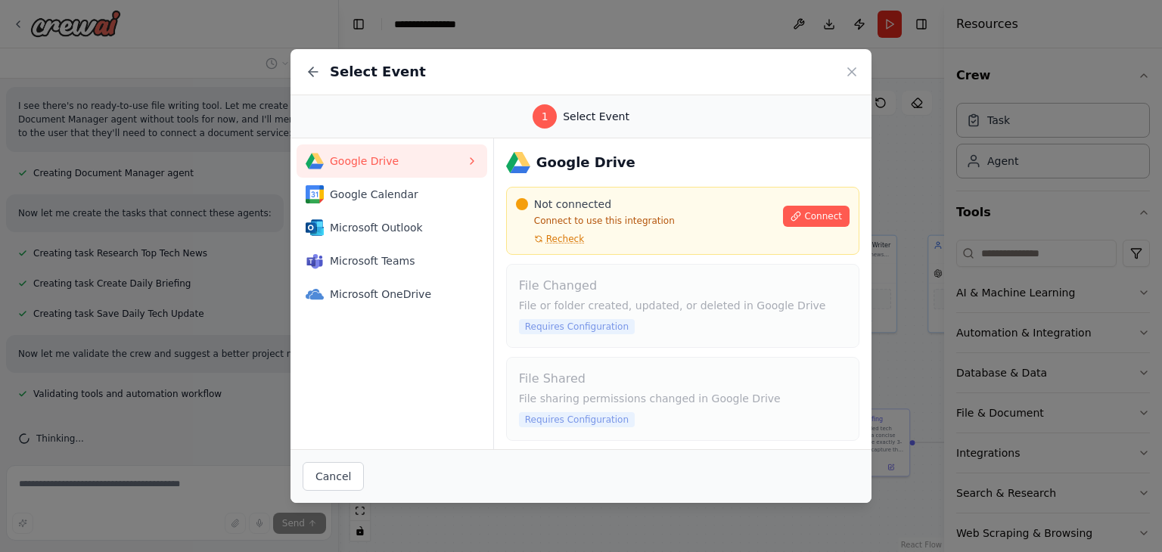
scroll to position [875, 0]
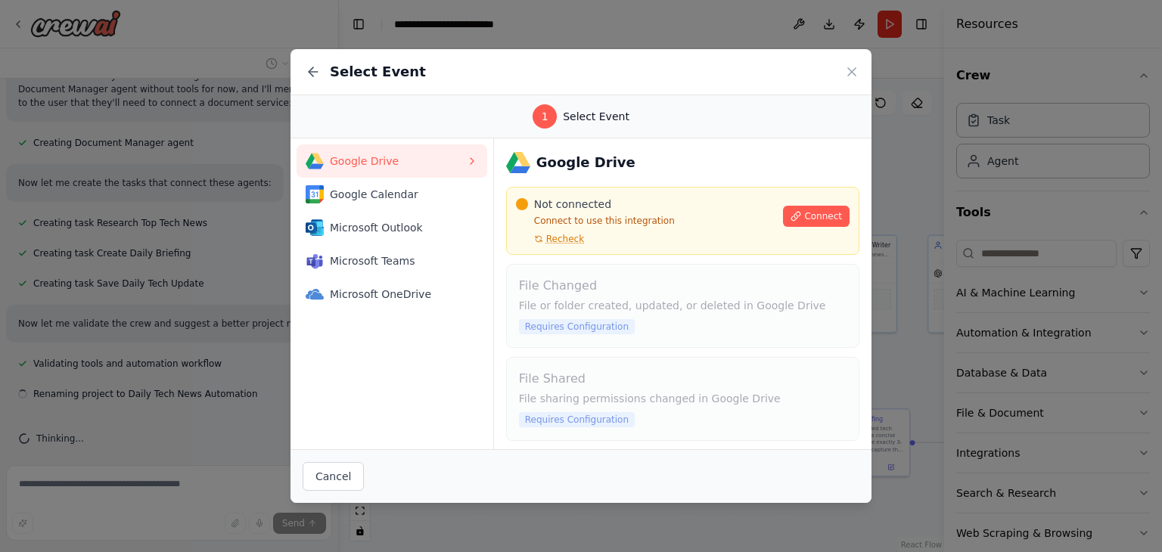
click at [852, 68] on icon at bounding box center [851, 71] width 15 height 15
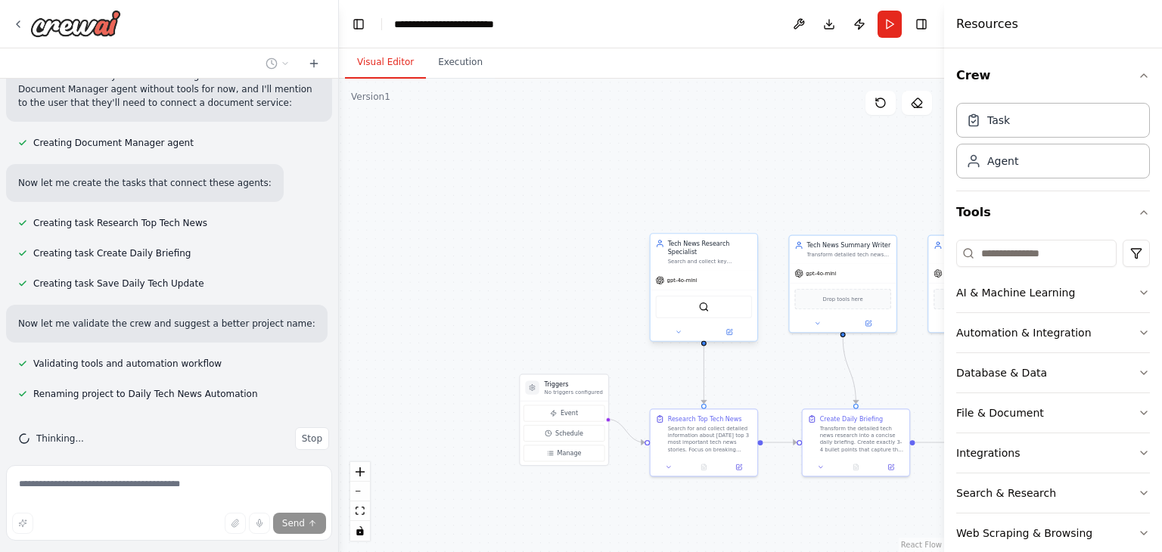
click at [738, 273] on div "gpt-4o-mini" at bounding box center [704, 280] width 107 height 19
click at [702, 276] on div "gpt-4o-mini" at bounding box center [704, 280] width 107 height 19
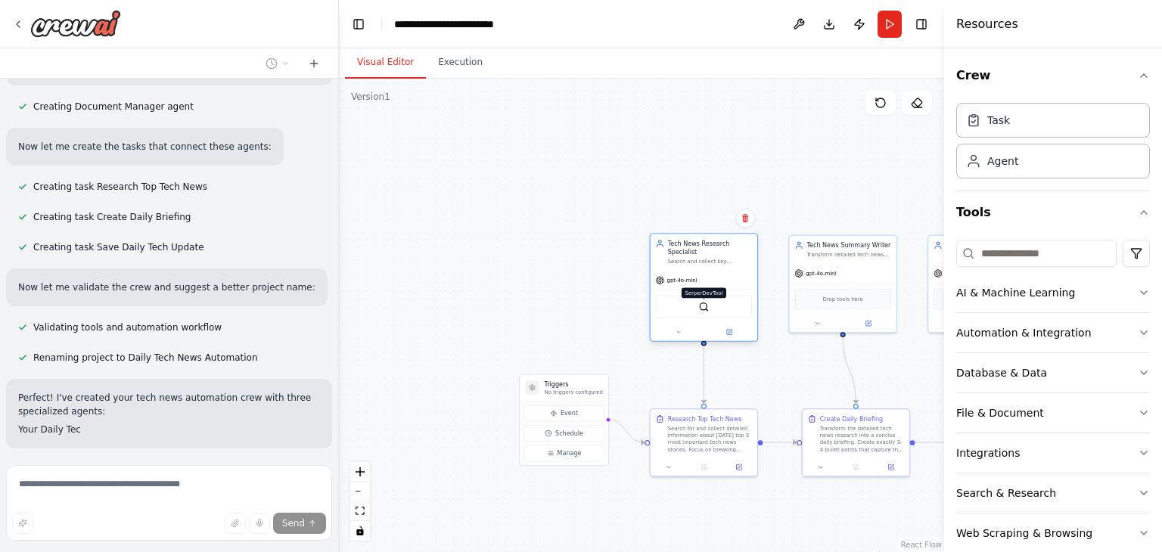
click at [705, 302] on img at bounding box center [703, 307] width 11 height 11
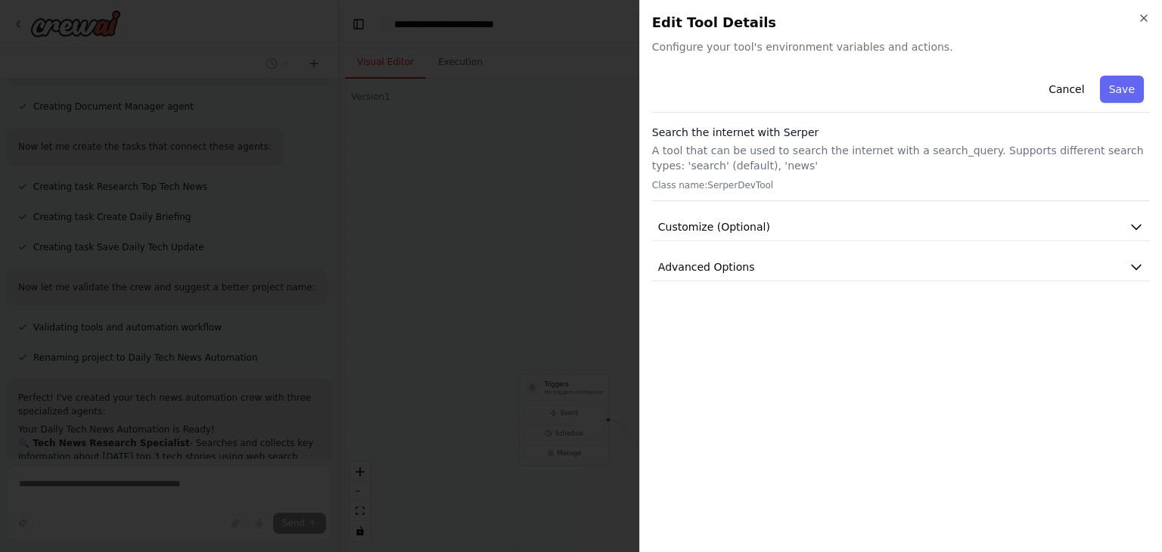
click at [1140, 27] on h2 "Edit Tool Details" at bounding box center [901, 22] width 498 height 21
click at [1144, 13] on icon "button" at bounding box center [1144, 18] width 12 height 12
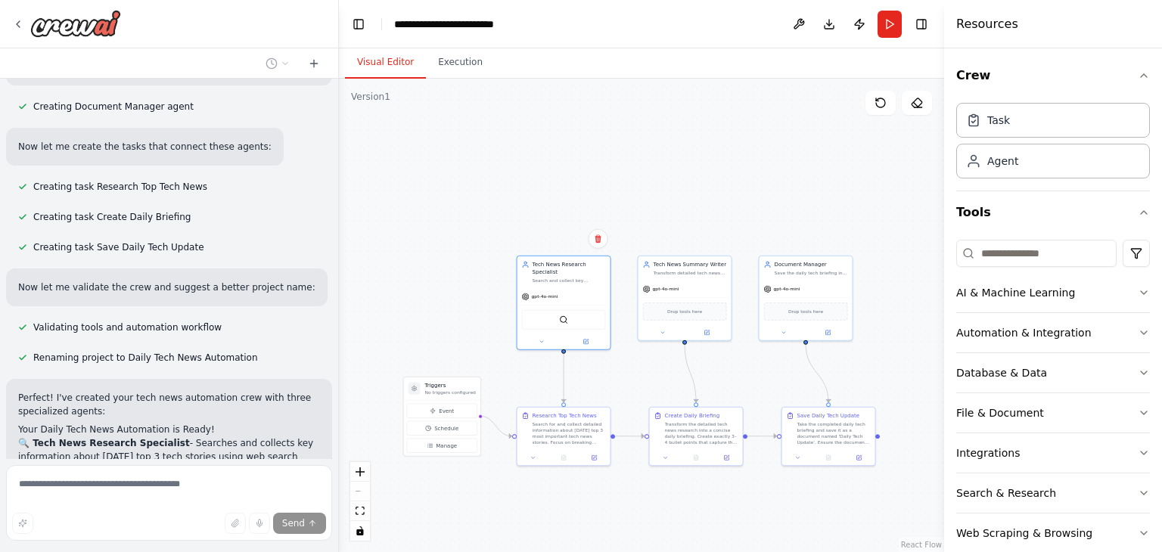
scroll to position [1369, 0]
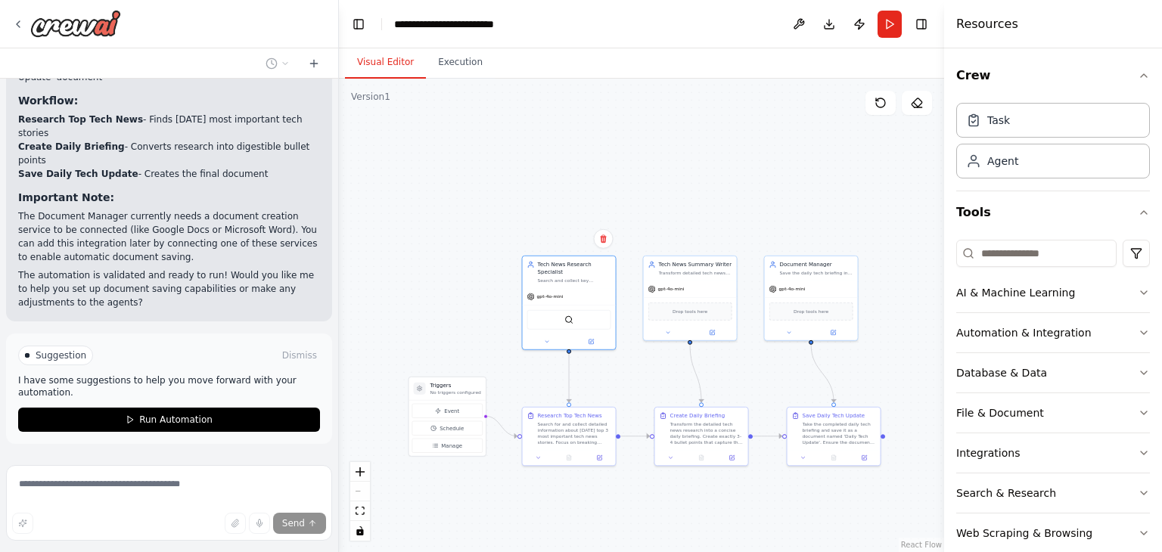
drag, startPoint x: 687, startPoint y: 485, endPoint x: 536, endPoint y: 487, distance: 150.6
click at [536, 487] on div ".deletable-edge-delete-btn { width: 20px; height: 20px; border: 0px solid #ffff…" at bounding box center [641, 316] width 605 height 474
click at [156, 414] on span "Run Automation" at bounding box center [175, 420] width 73 height 12
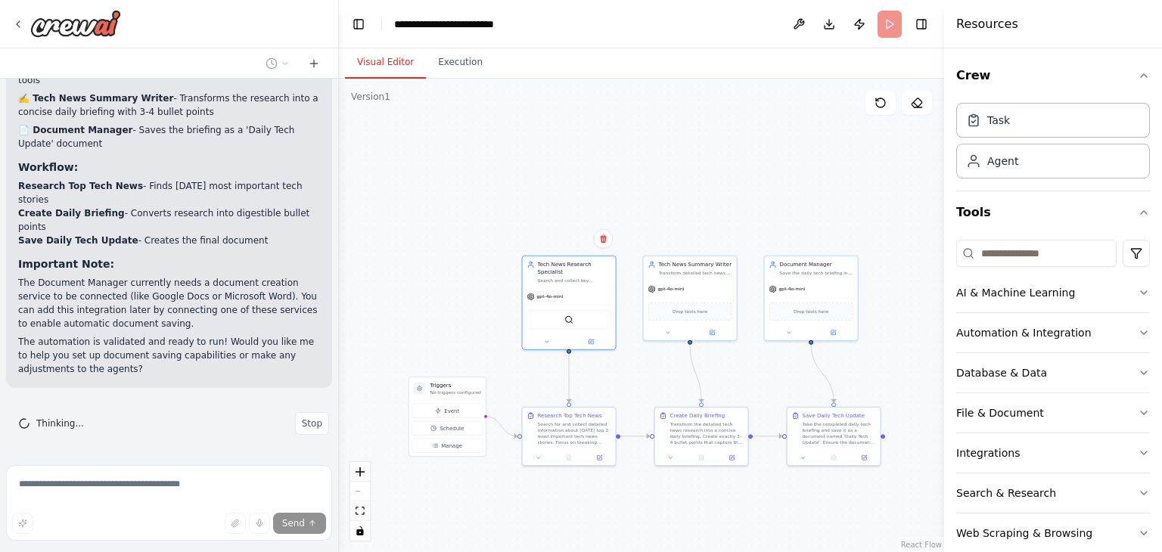
scroll to position [1247, 0]
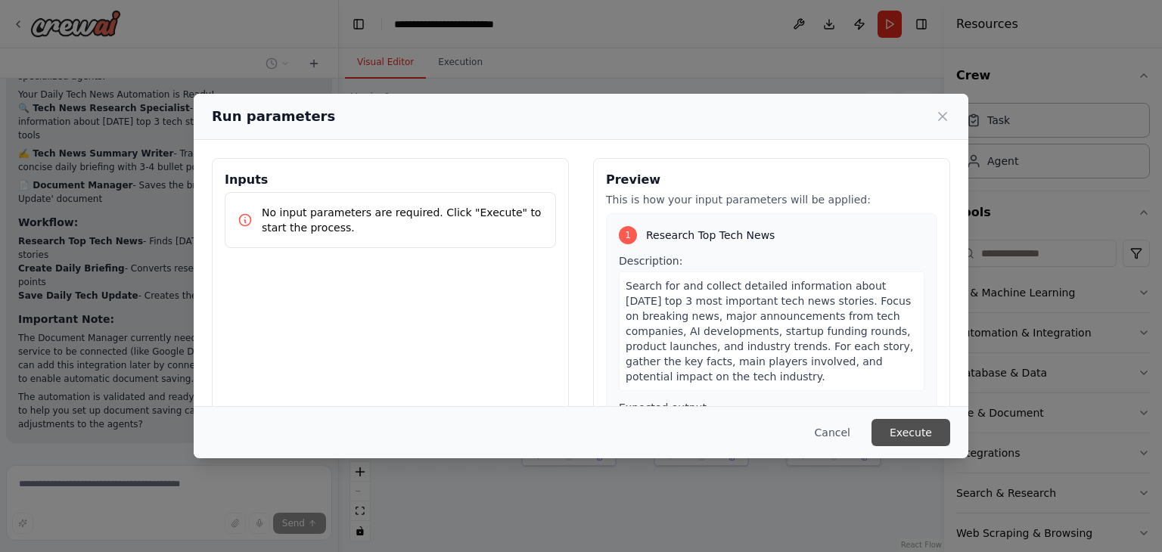
click at [913, 429] on button "Execute" at bounding box center [911, 432] width 79 height 27
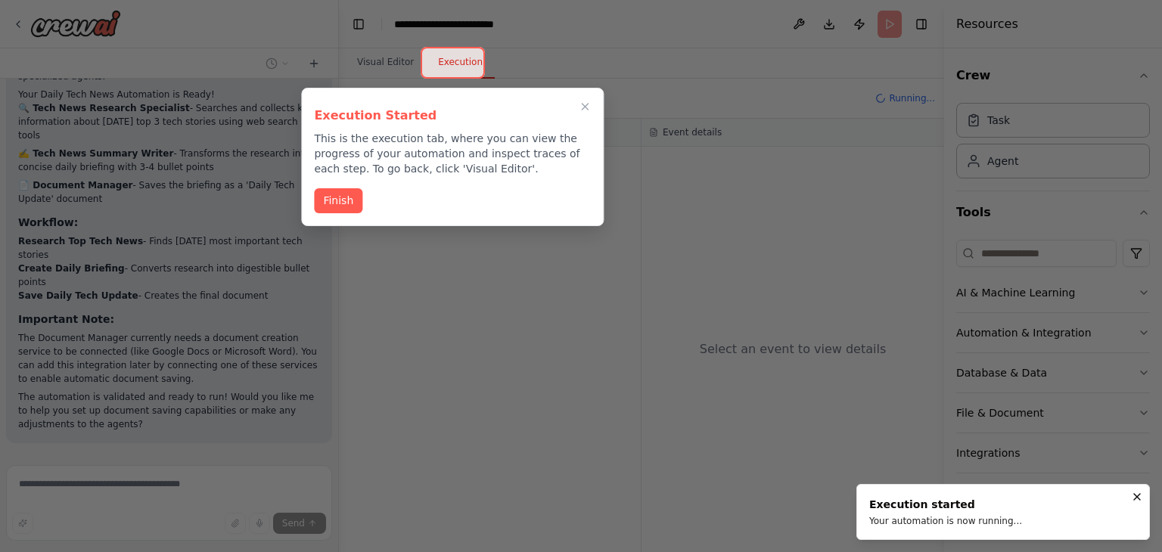
click at [340, 191] on button "Finish" at bounding box center [338, 200] width 48 height 25
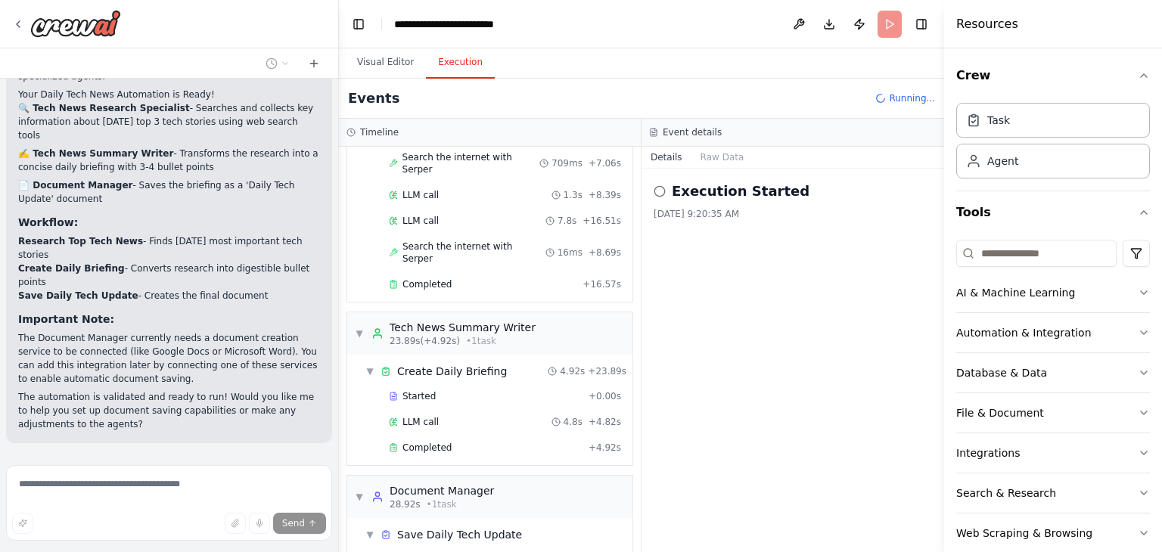
scroll to position [274, 0]
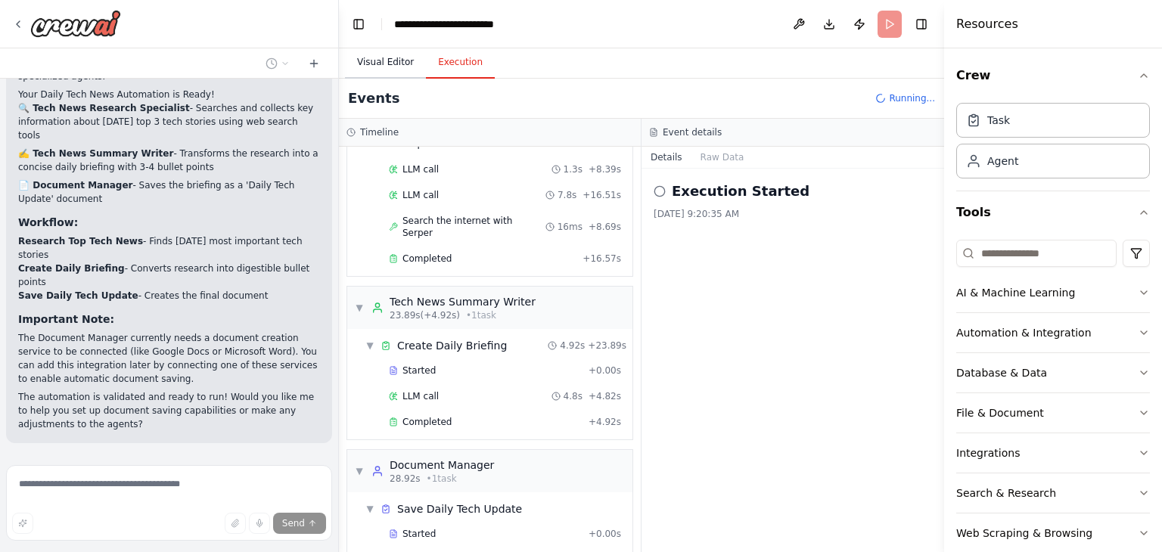
click at [387, 70] on button "Visual Editor" at bounding box center [385, 63] width 81 height 32
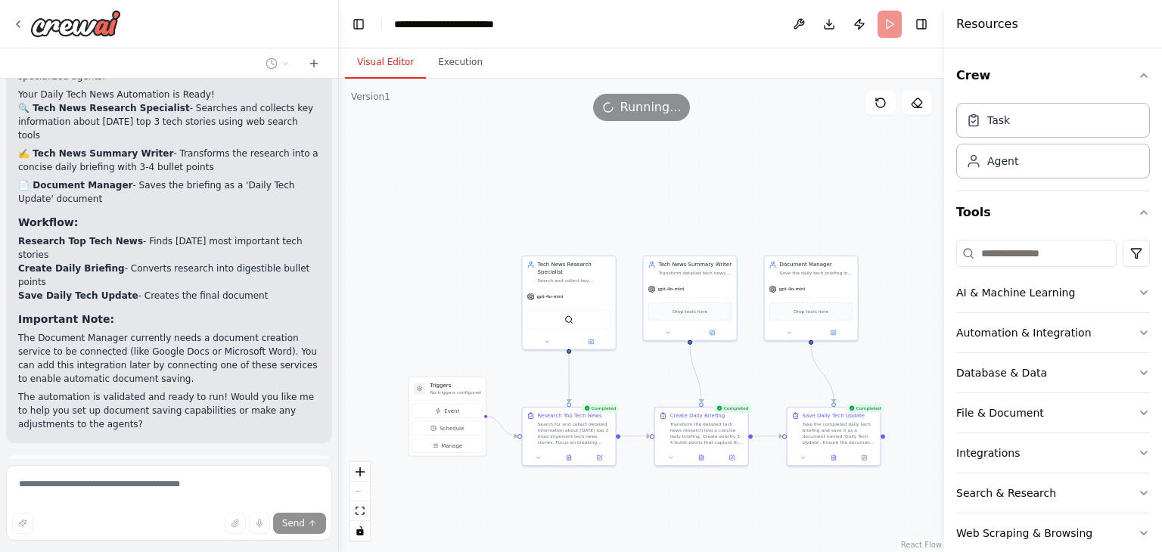
scroll to position [1369, 0]
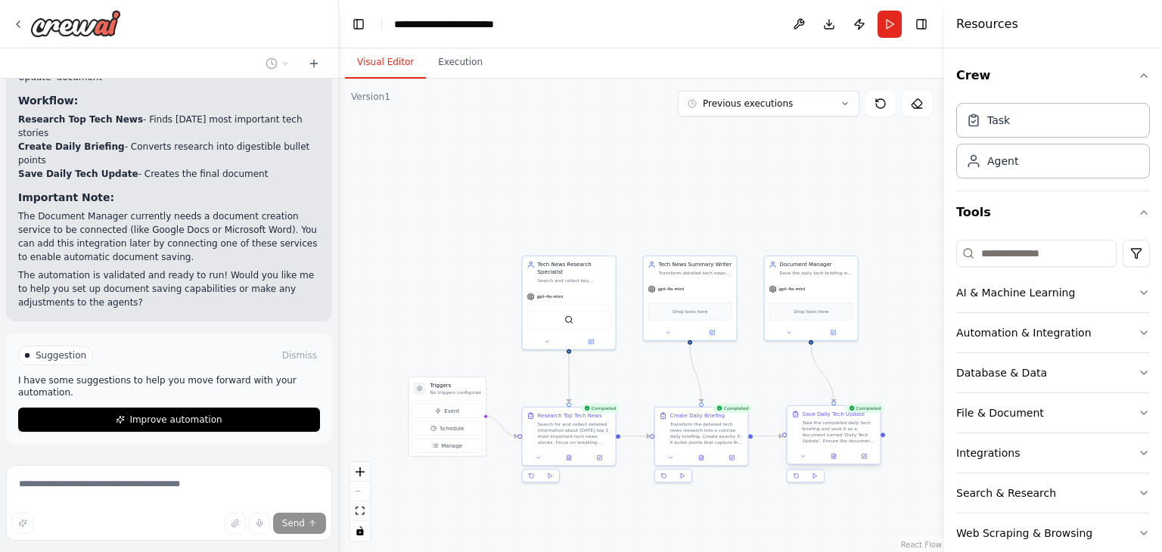
click at [886, 437] on div ".deletable-edge-delete-btn { width: 20px; height: 20px; border: 0px solid #ffff…" at bounding box center [641, 316] width 605 height 474
click at [860, 419] on div "Take the completed daily tech briefing and save it as a document named 'Daily T…" at bounding box center [838, 431] width 73 height 24
click at [838, 434] on div "Take the completed daily tech briefing and save it as a document named 'Daily T…" at bounding box center [838, 431] width 73 height 24
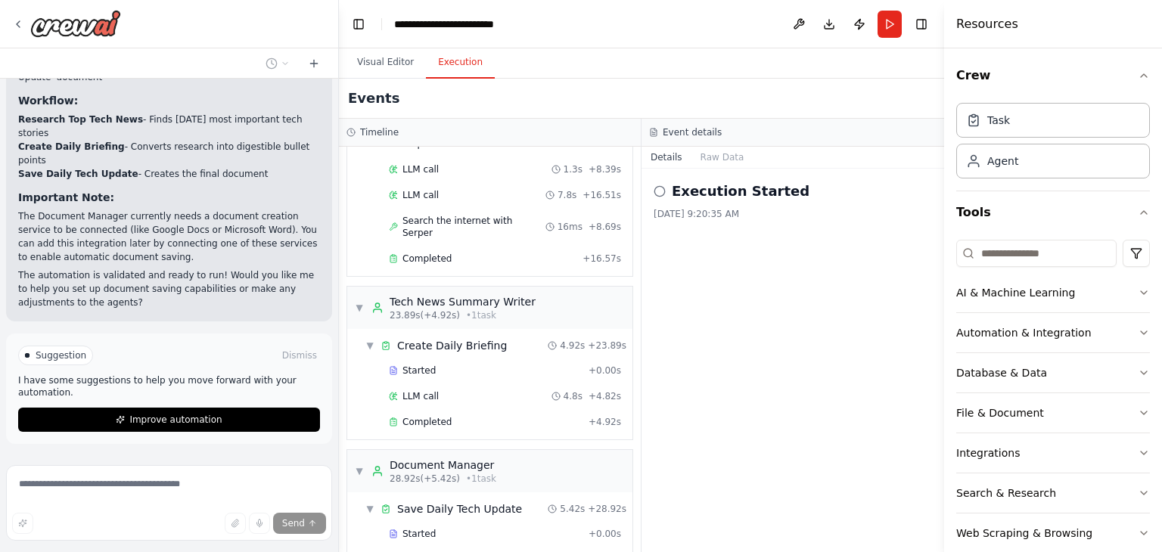
click at [452, 62] on button "Execution" at bounding box center [460, 63] width 69 height 32
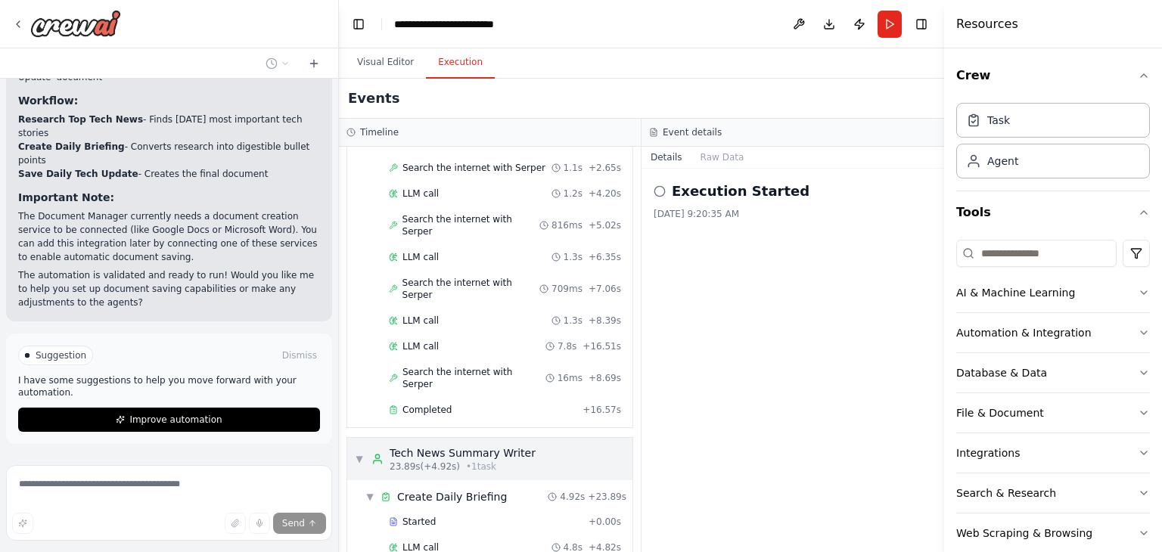
scroll to position [300, 0]
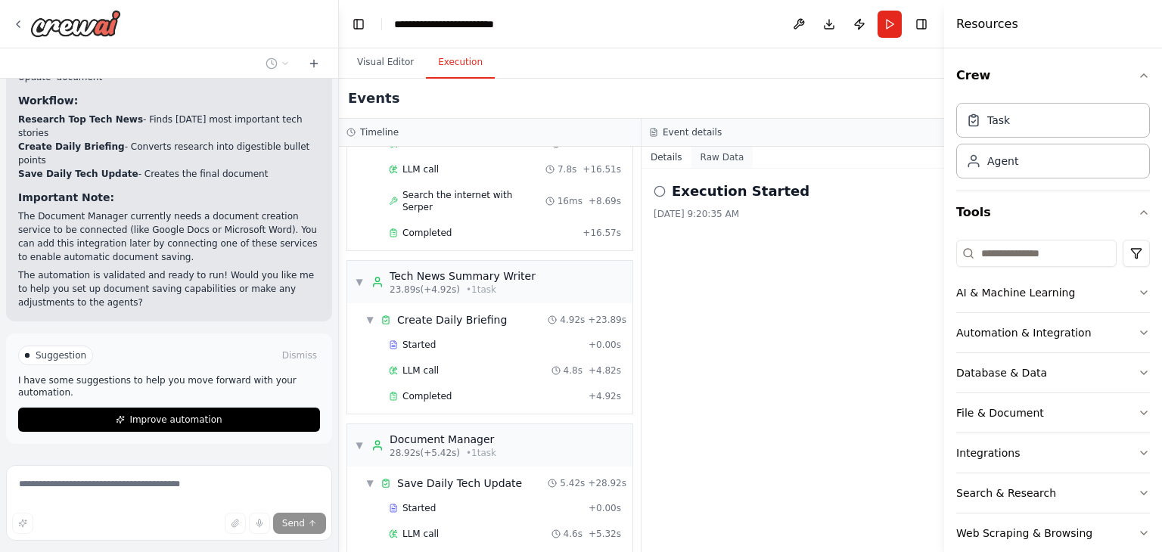
click at [710, 152] on button "Raw Data" at bounding box center [723, 157] width 62 height 21
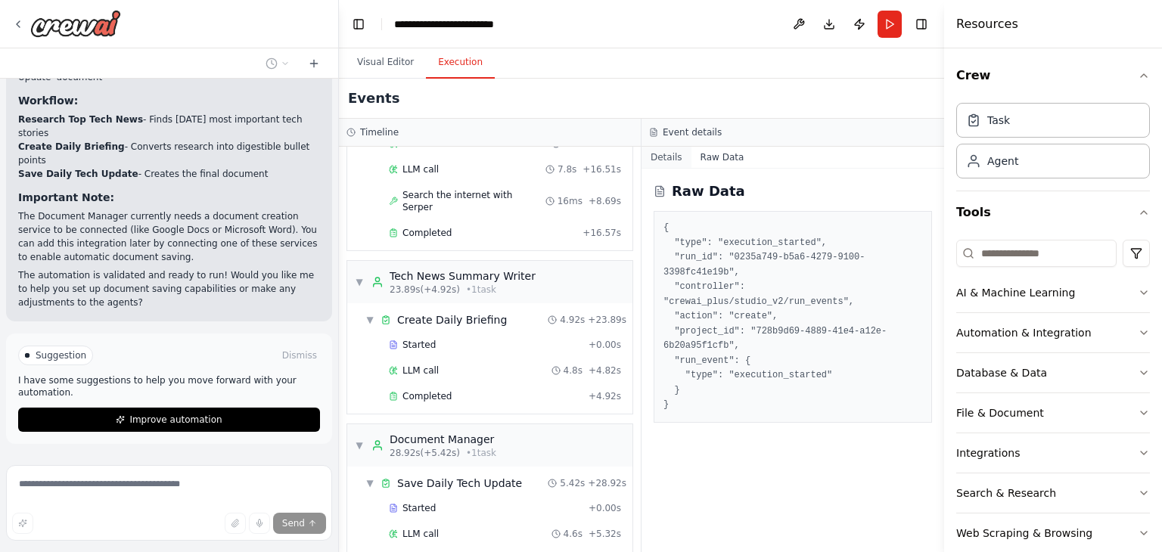
click at [657, 161] on button "Details" at bounding box center [667, 157] width 50 height 21
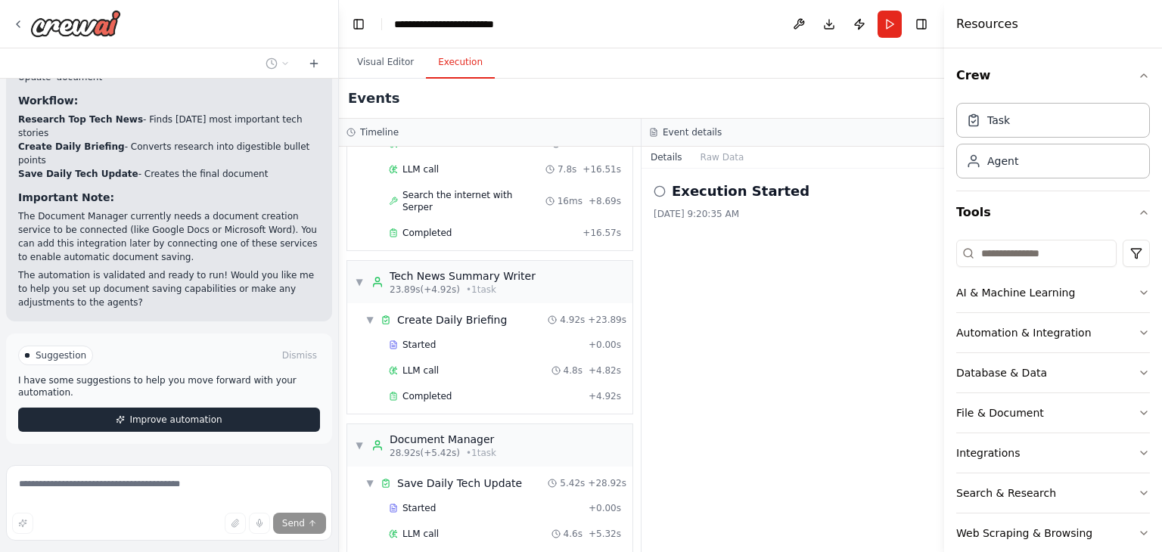
click at [182, 414] on span "Improve automation" at bounding box center [175, 420] width 92 height 12
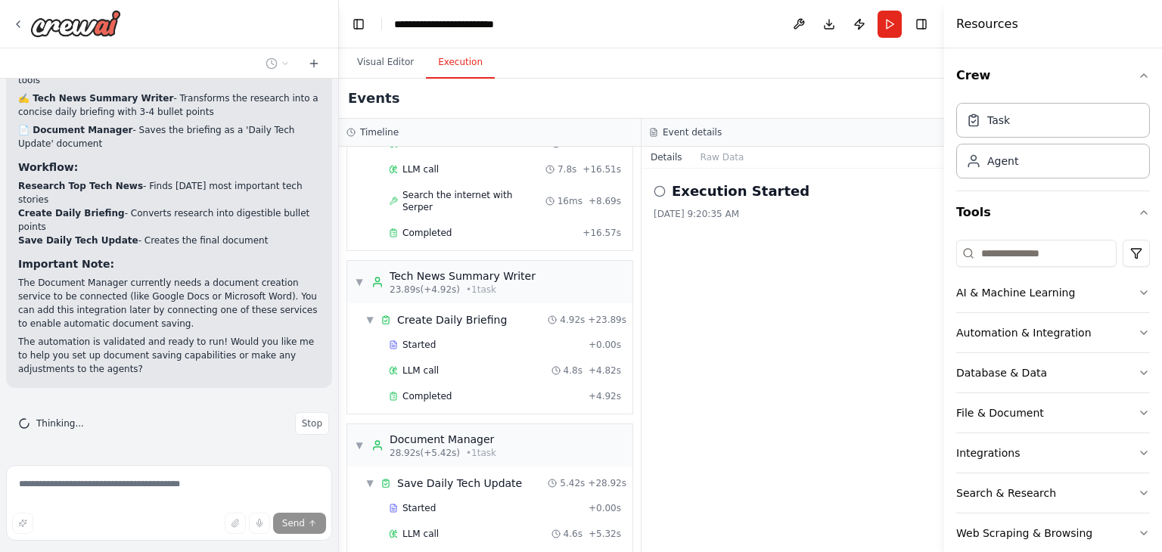
scroll to position [1247, 0]
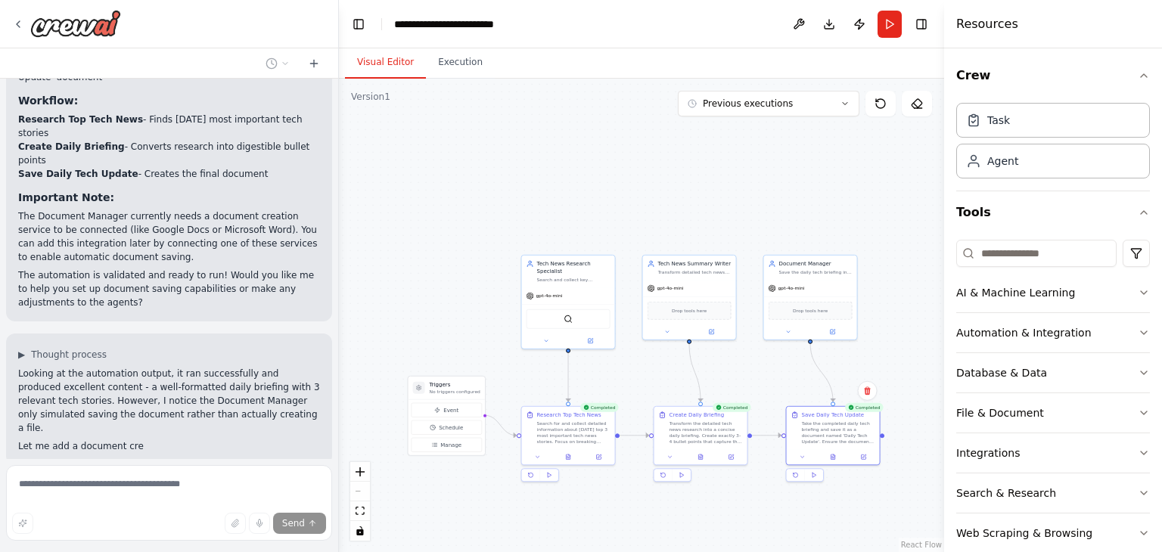
click at [378, 70] on button "Visual Editor" at bounding box center [385, 63] width 81 height 32
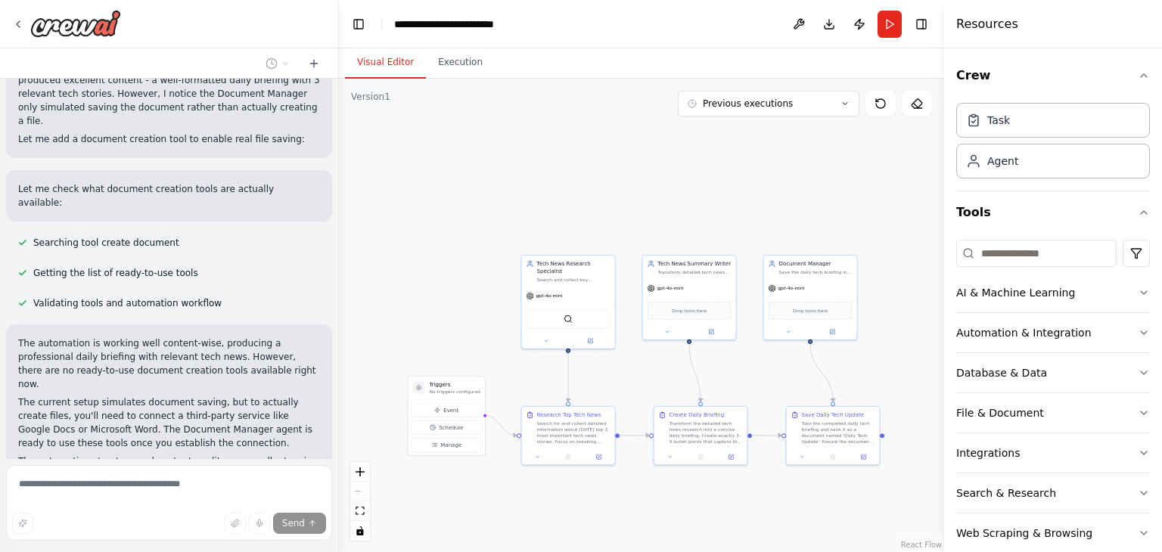
scroll to position [1821, 0]
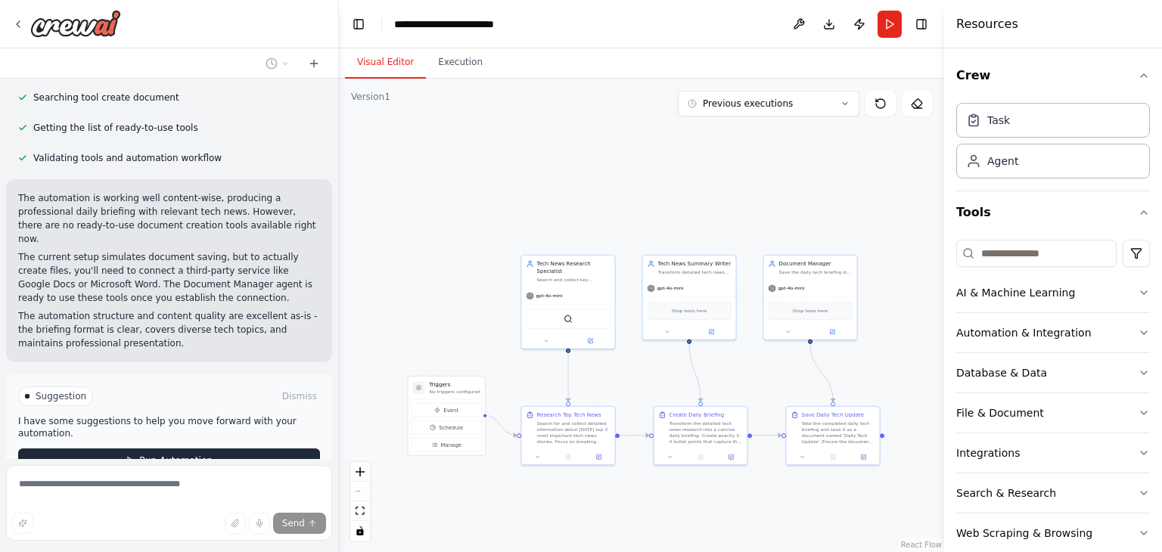
click at [215, 449] on button "Run Automation" at bounding box center [169, 461] width 302 height 24
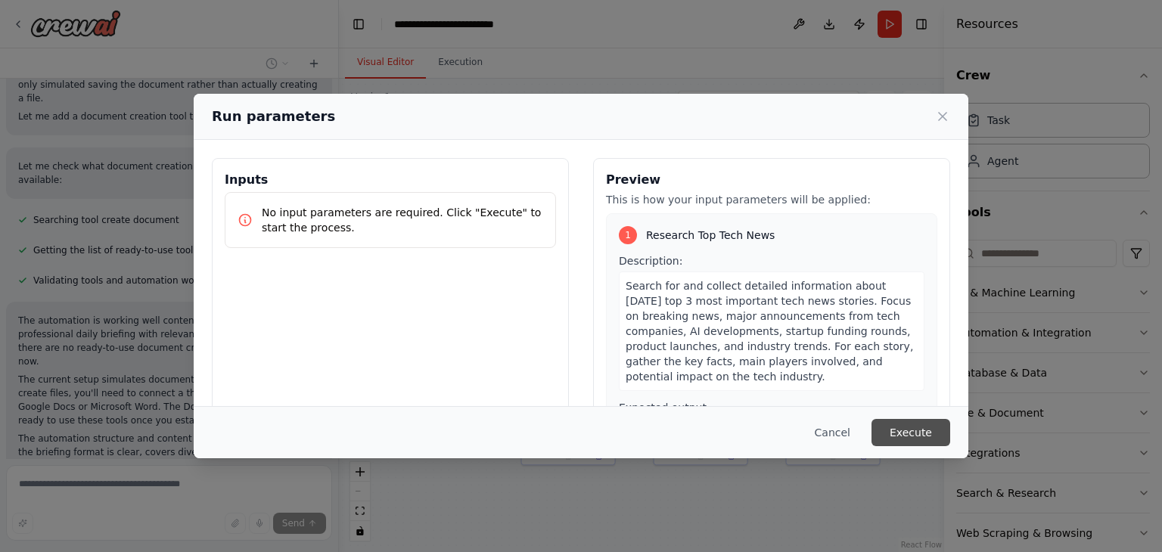
click at [899, 428] on button "Execute" at bounding box center [911, 432] width 79 height 27
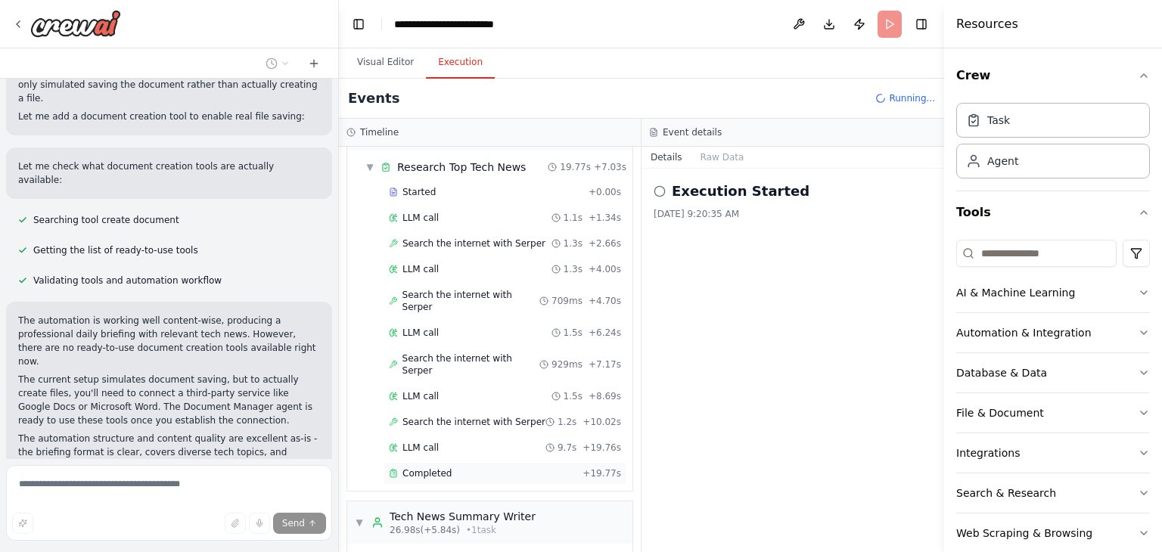
scroll to position [274, 0]
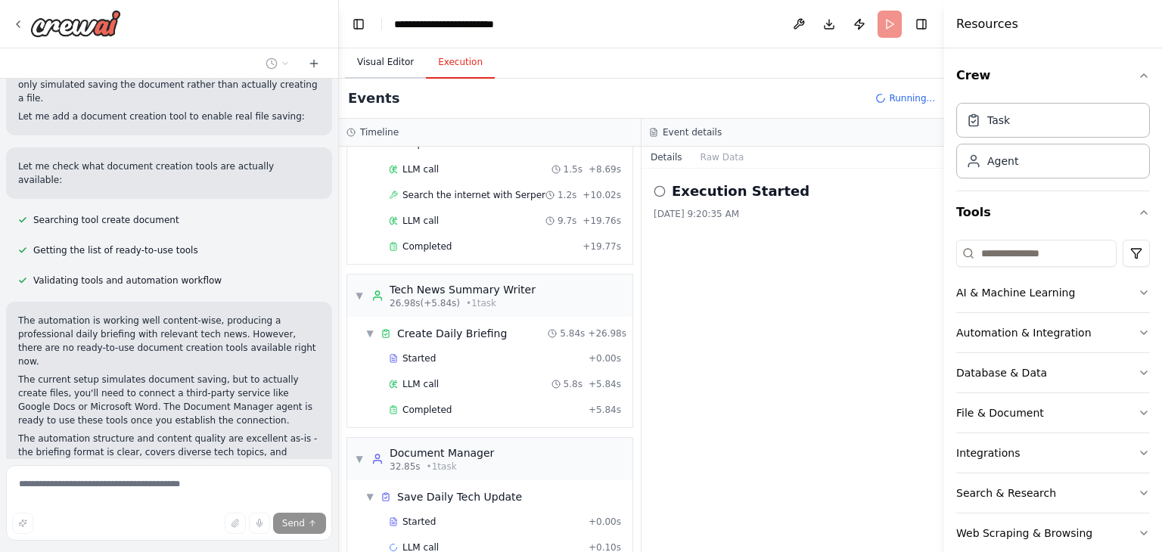
click at [391, 65] on button "Visual Editor" at bounding box center [385, 63] width 81 height 32
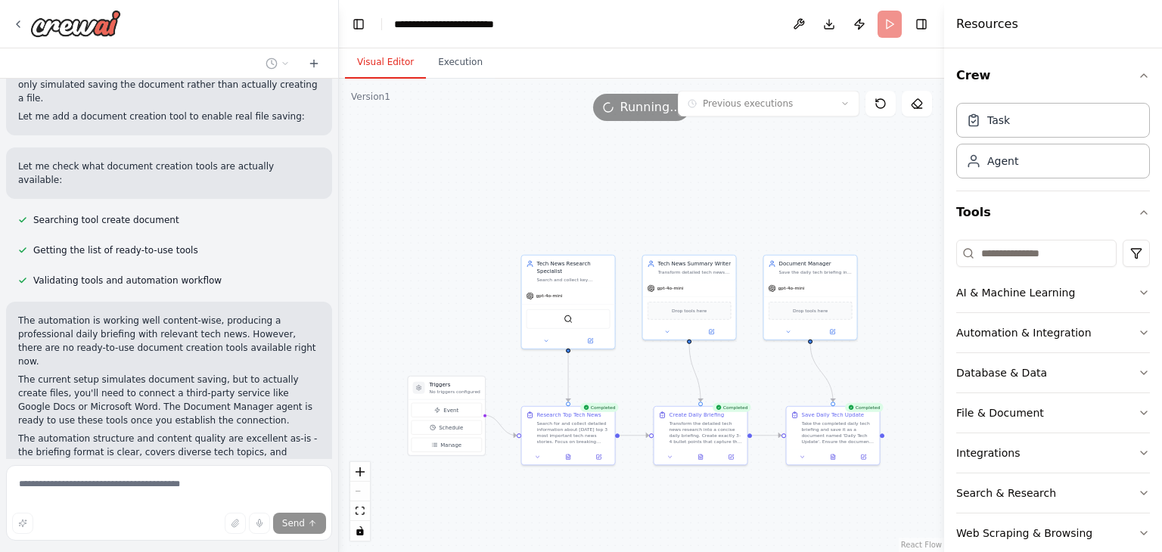
scroll to position [1821, 0]
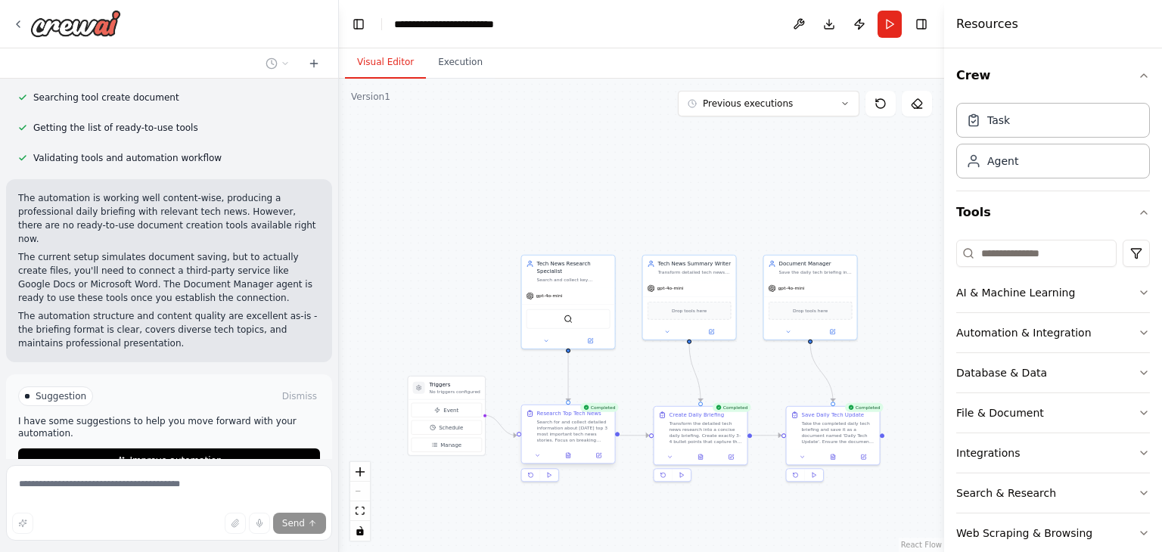
click at [598, 431] on div "Search for and collect detailed information about today's top 3 most important …" at bounding box center [573, 431] width 73 height 24
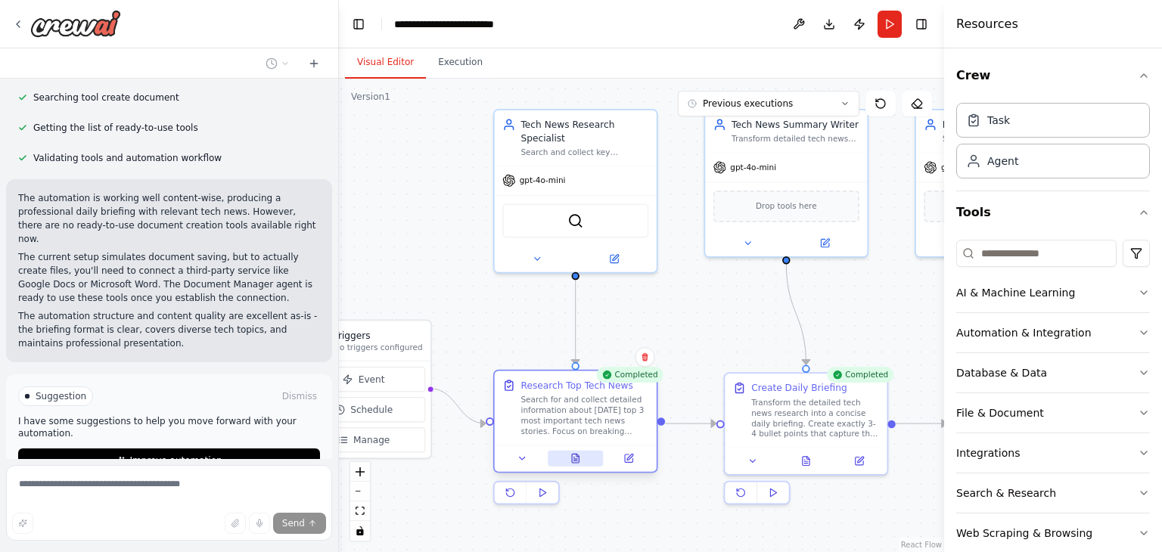
click at [576, 461] on icon at bounding box center [575, 458] width 7 height 9
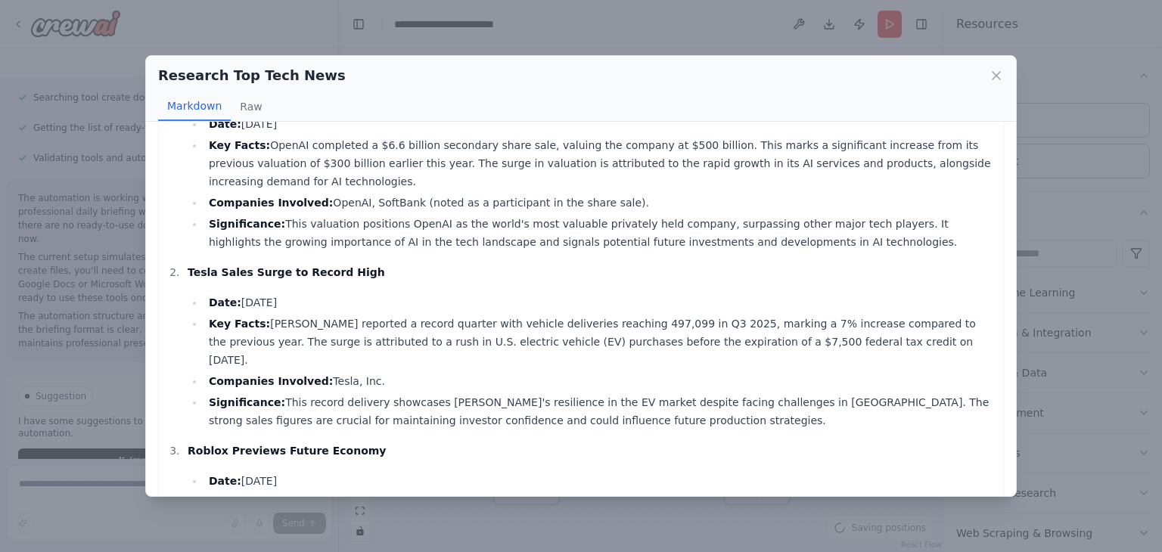
scroll to position [152, 0]
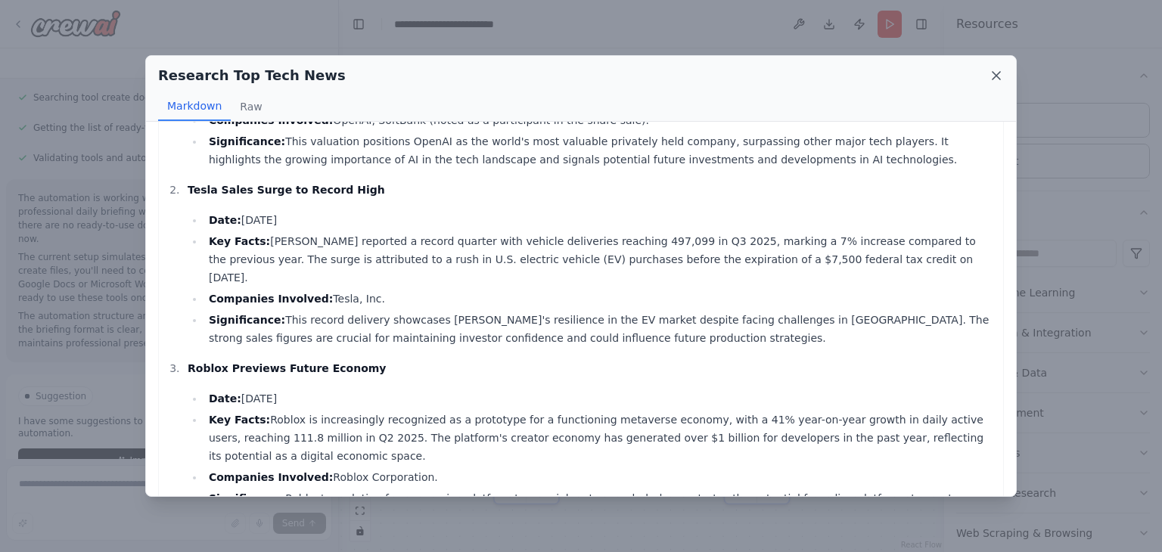
click at [1003, 68] on icon at bounding box center [996, 75] width 15 height 15
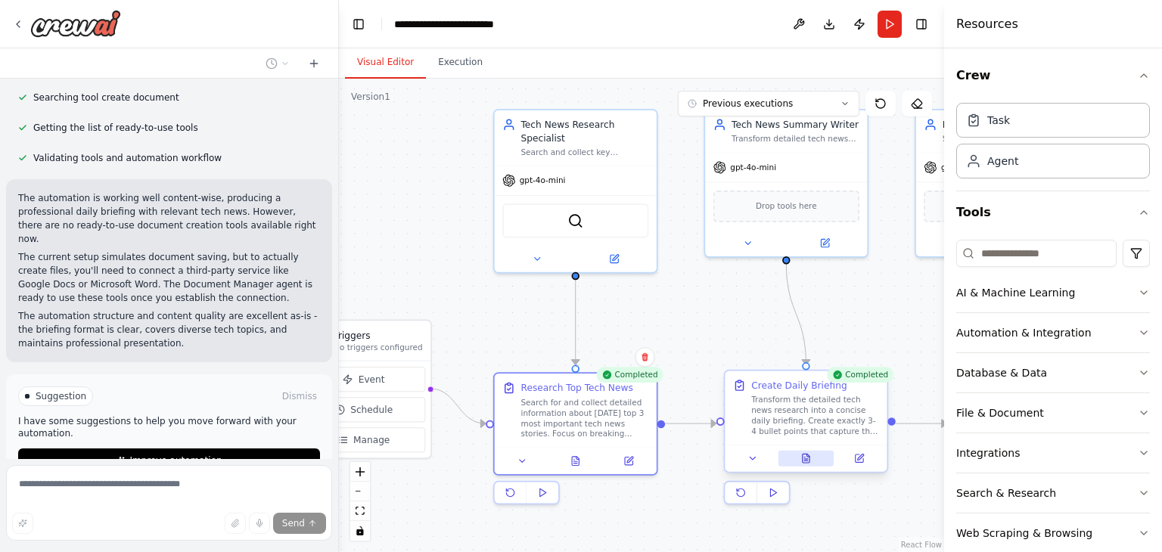
click at [808, 457] on icon at bounding box center [806, 458] width 7 height 9
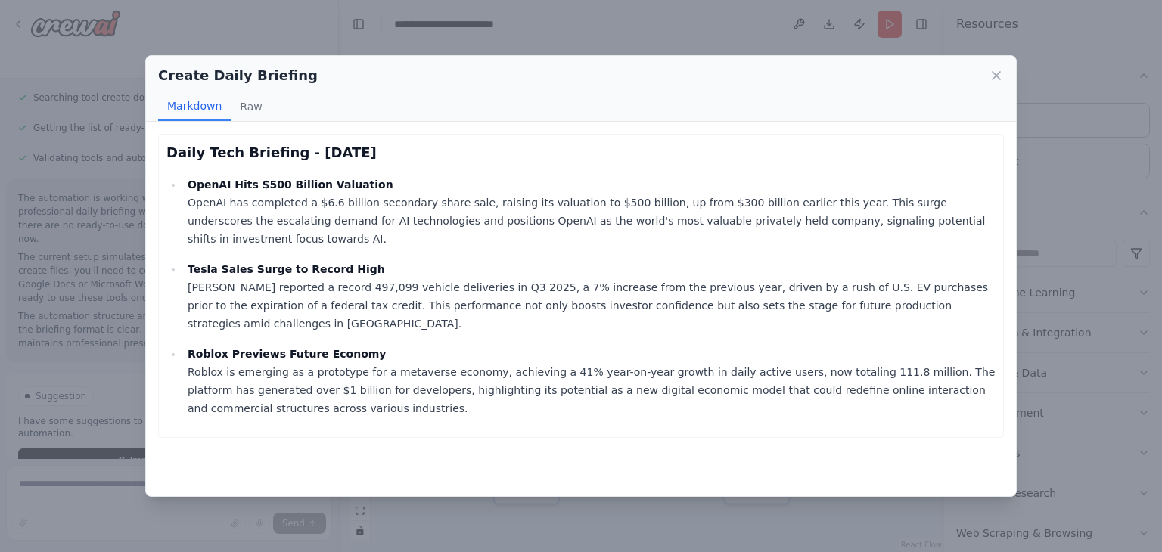
click at [996, 75] on icon at bounding box center [997, 76] width 8 height 8
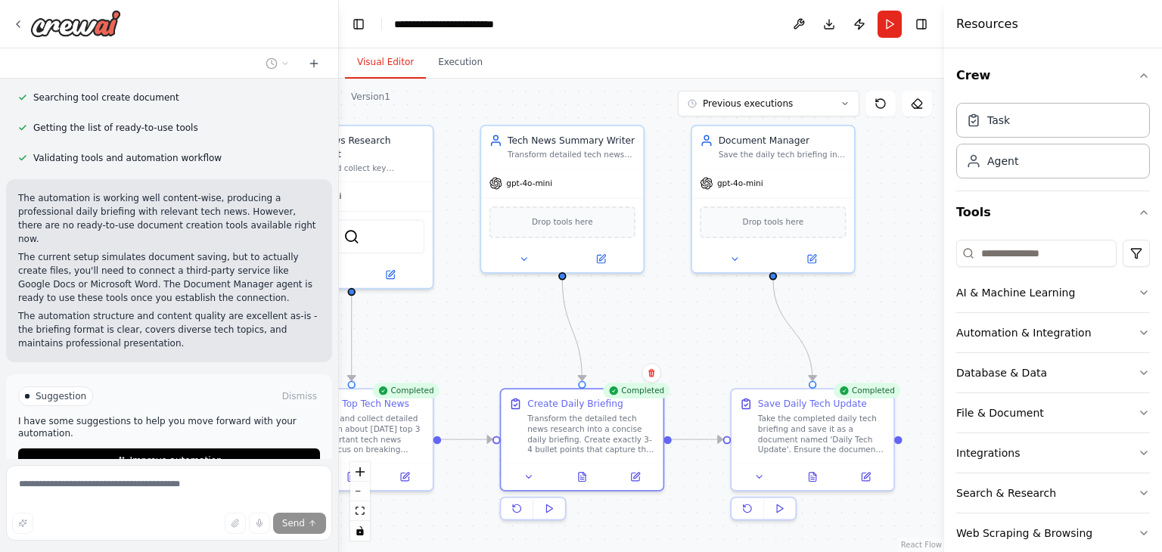
drag, startPoint x: 864, startPoint y: 509, endPoint x: 640, endPoint y: 525, distance: 224.5
click at [640, 525] on div ".deletable-edge-delete-btn { width: 20px; height: 20px; border: 0px solid #ffff…" at bounding box center [641, 316] width 605 height 474
click at [813, 482] on div at bounding box center [813, 474] width 162 height 27
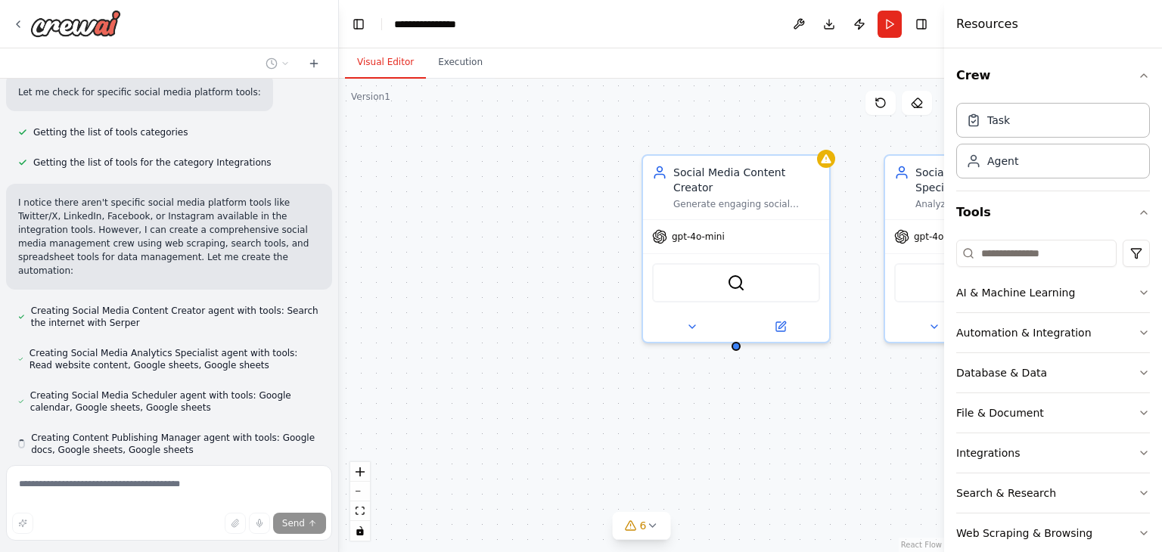
scroll to position [564, 0]
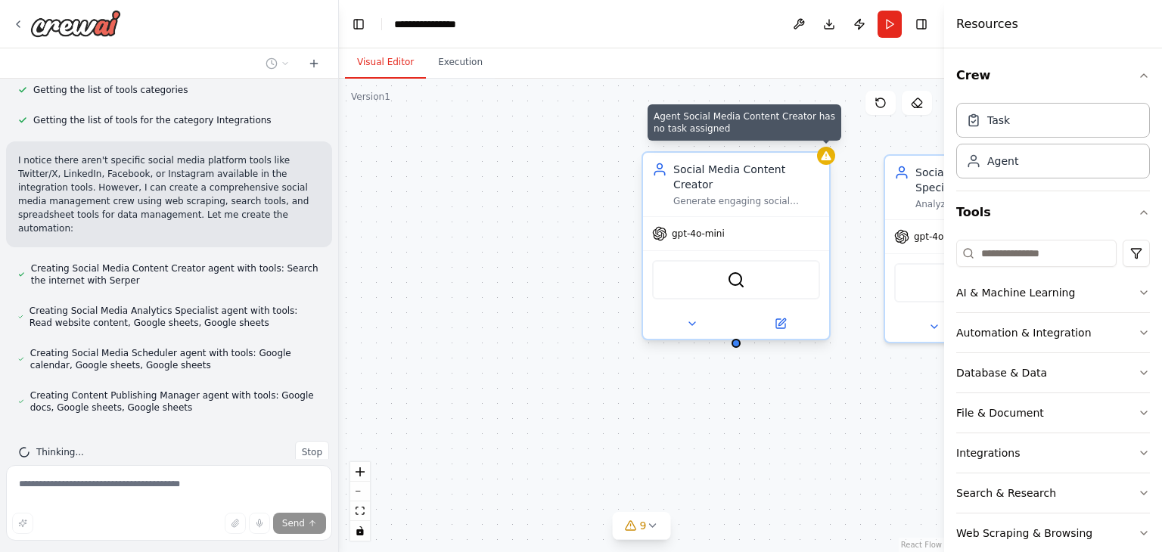
click at [825, 158] on icon at bounding box center [826, 155] width 10 height 9
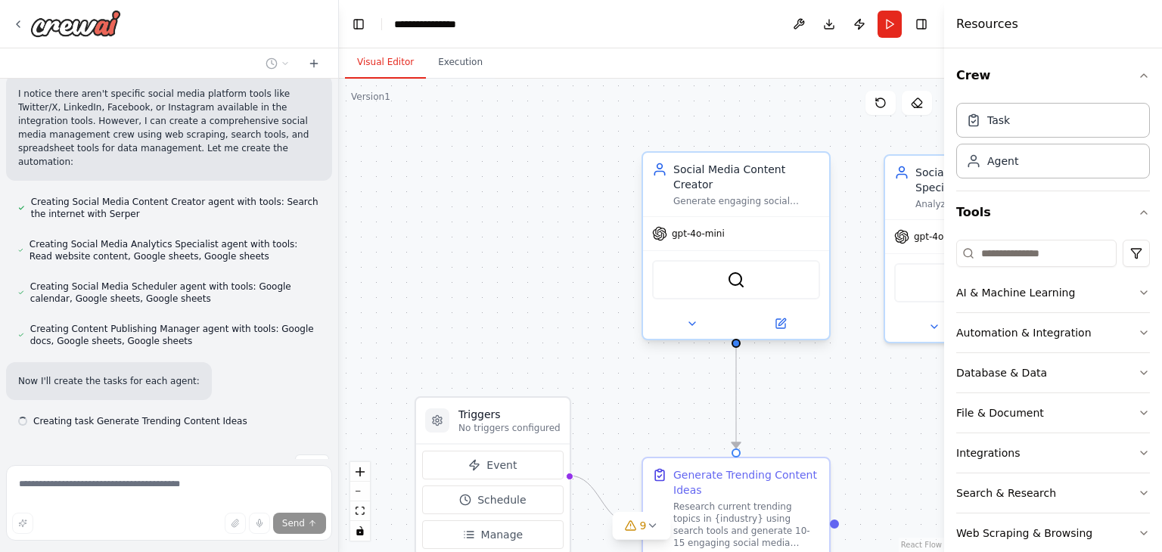
scroll to position [645, 0]
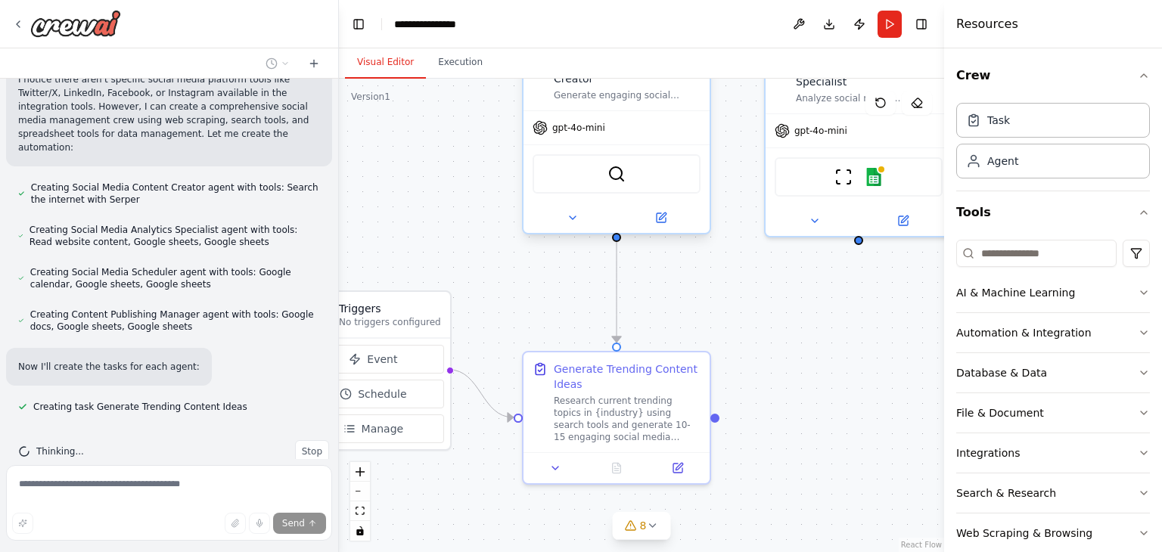
drag, startPoint x: 474, startPoint y: 284, endPoint x: 390, endPoint y: 200, distance: 119.8
click at [367, 183] on div ".deletable-edge-delete-btn { width: 20px; height: 20px; border: 0px solid #ffff…" at bounding box center [641, 316] width 605 height 474
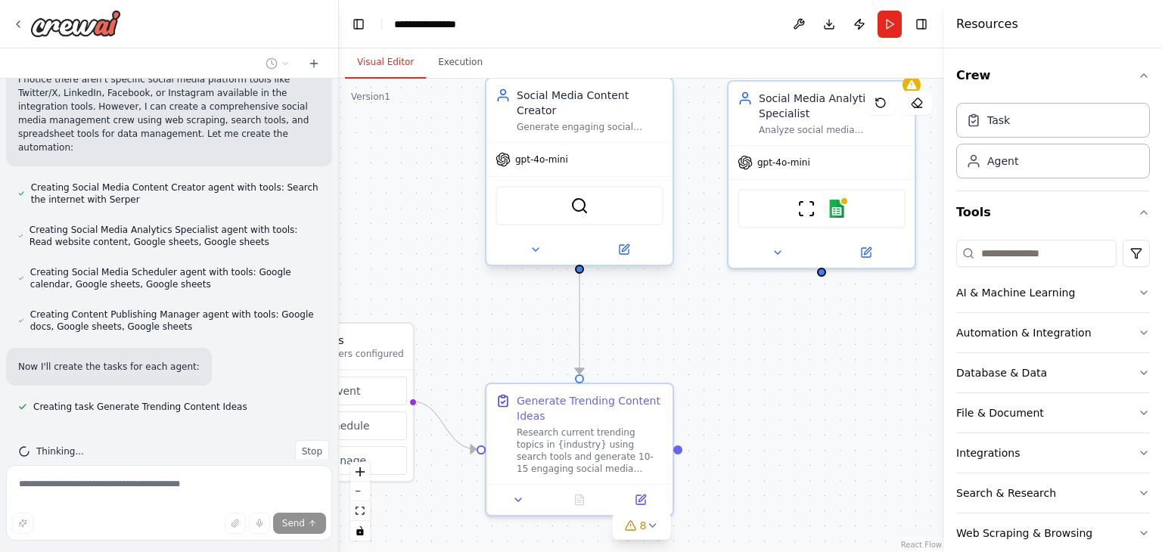
scroll to position [675, 0]
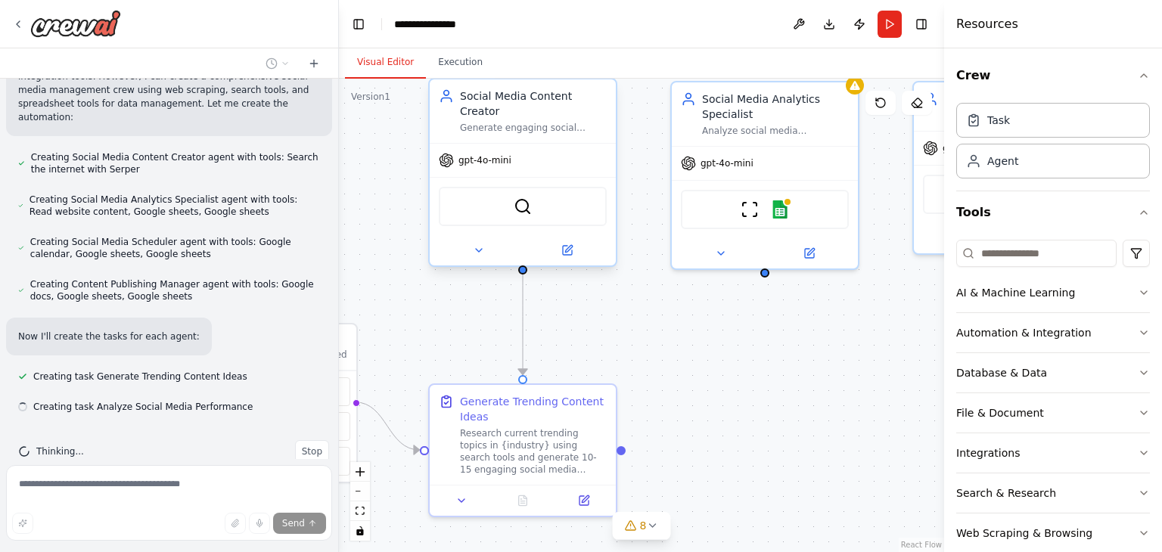
drag, startPoint x: 725, startPoint y: 534, endPoint x: 617, endPoint y: 561, distance: 110.8
click at [617, 552] on html "Create a crew that schedules and publishes social media content across multiple…" at bounding box center [581, 276] width 1162 height 552
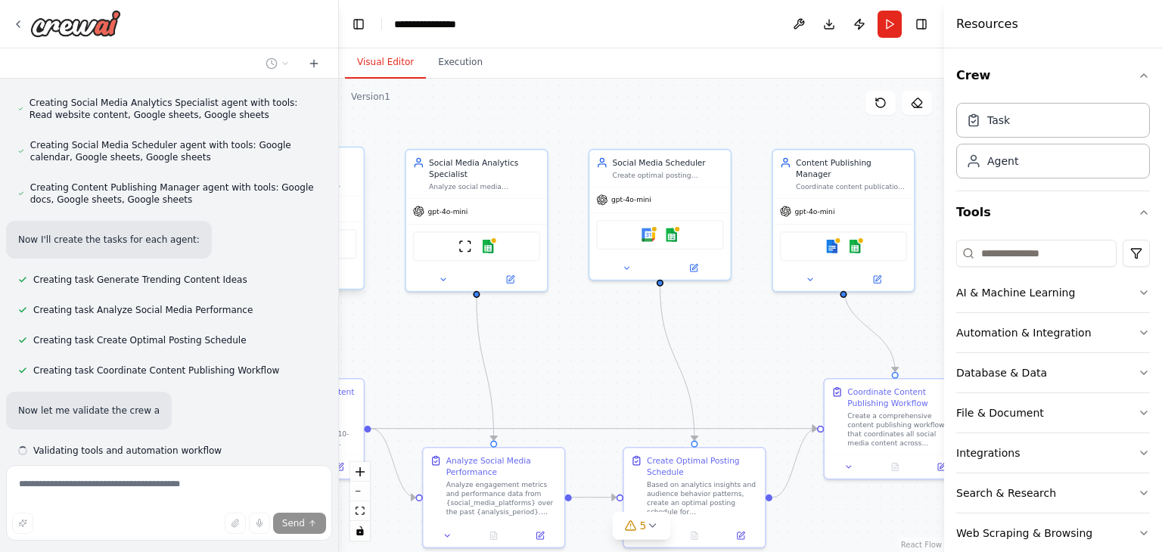
scroll to position [815, 0]
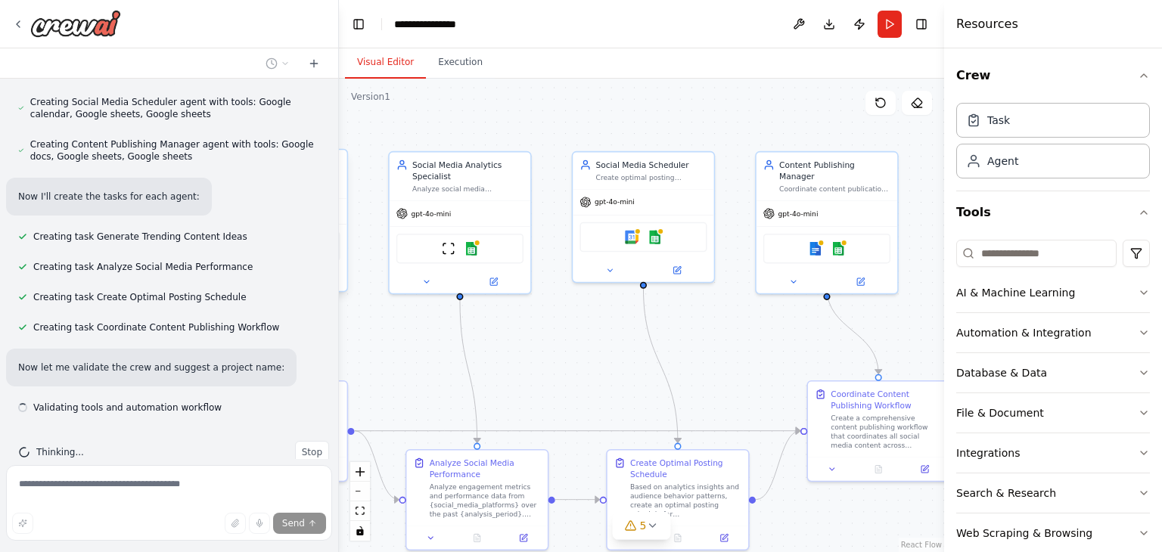
drag, startPoint x: 852, startPoint y: 498, endPoint x: 553, endPoint y: 487, distance: 299.1
click at [553, 487] on div ".deletable-edge-delete-btn { width: 20px; height: 20px; border: 0px solid #ffff…" at bounding box center [641, 316] width 605 height 474
click at [633, 240] on img at bounding box center [632, 235] width 14 height 14
click at [633, 241] on div "Google calendar Google sheets" at bounding box center [643, 235] width 127 height 30
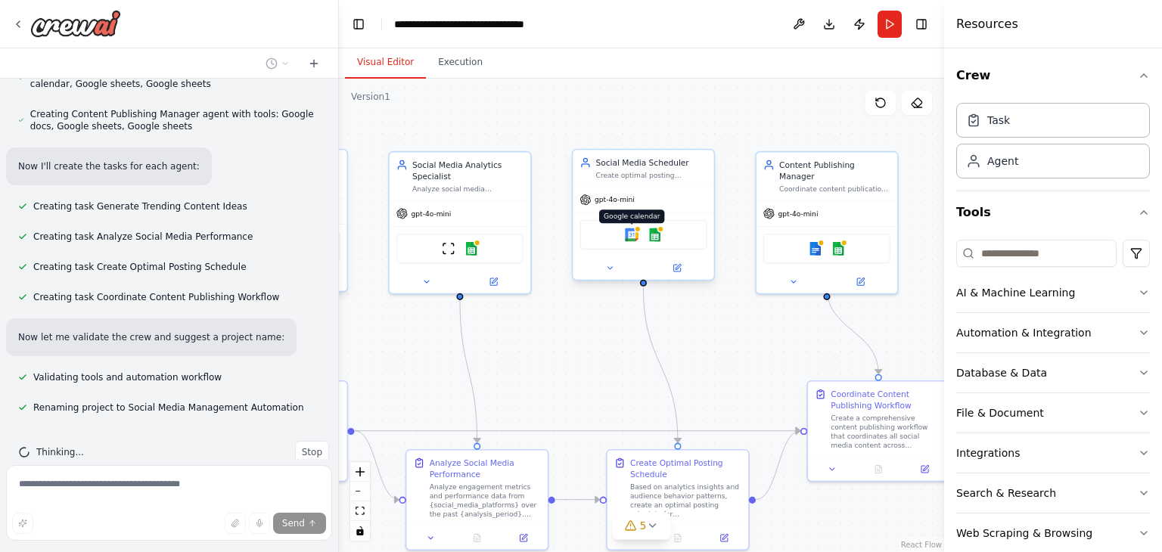
click at [634, 234] on img at bounding box center [632, 235] width 14 height 14
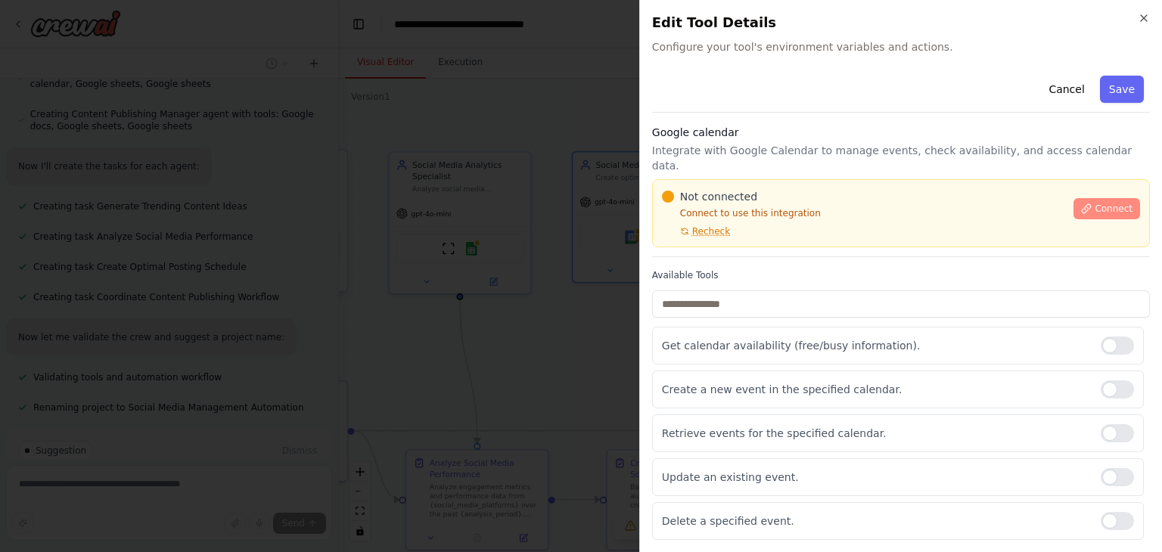
click at [1095, 203] on span "Connect" at bounding box center [1114, 209] width 38 height 12
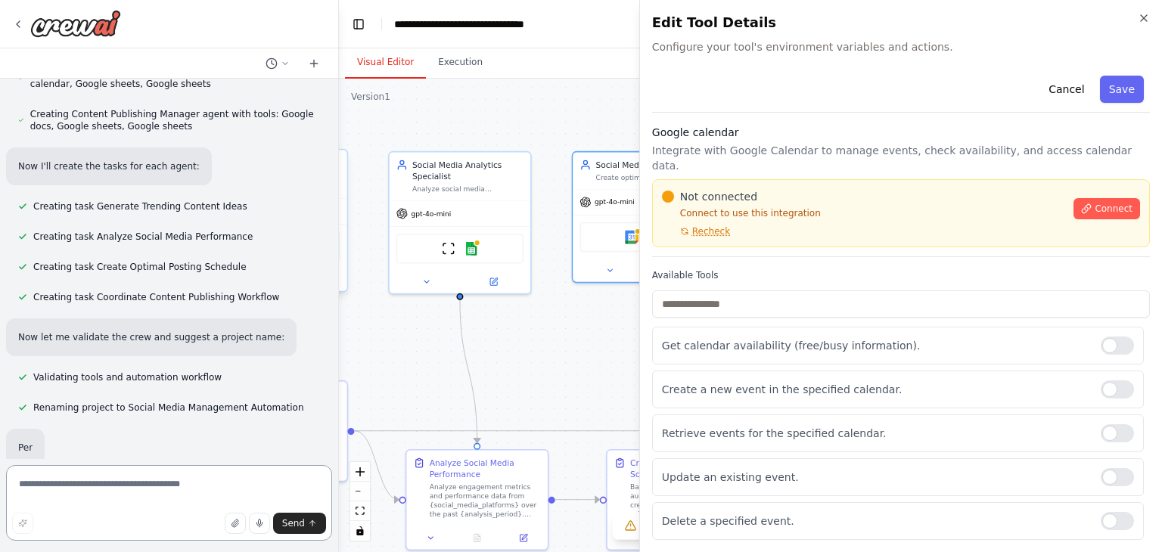
scroll to position [945, 0]
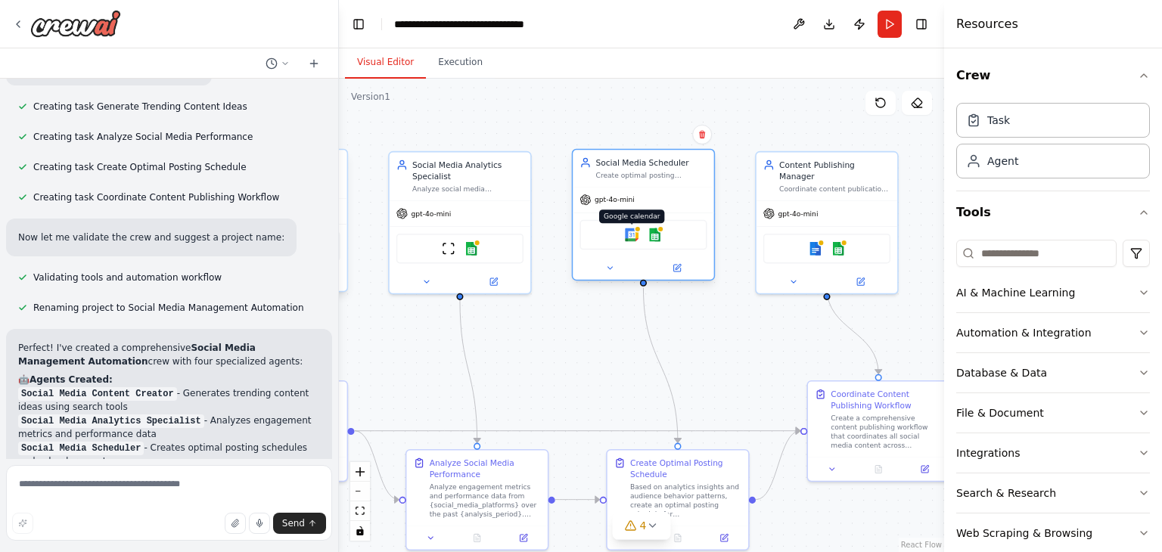
click at [630, 235] on img at bounding box center [632, 235] width 14 height 14
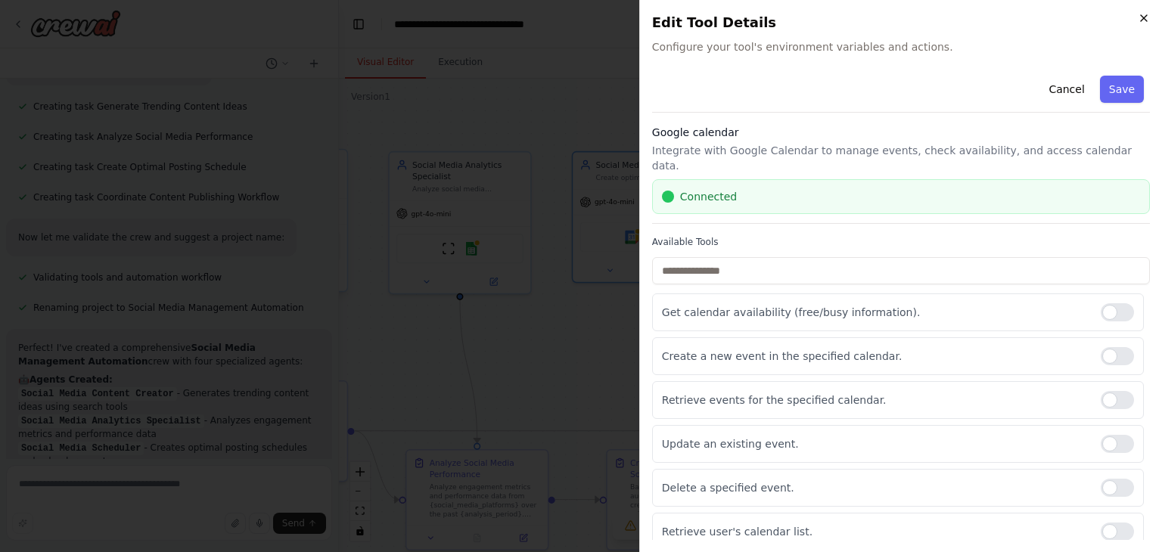
click at [1145, 13] on icon "button" at bounding box center [1144, 18] width 12 height 12
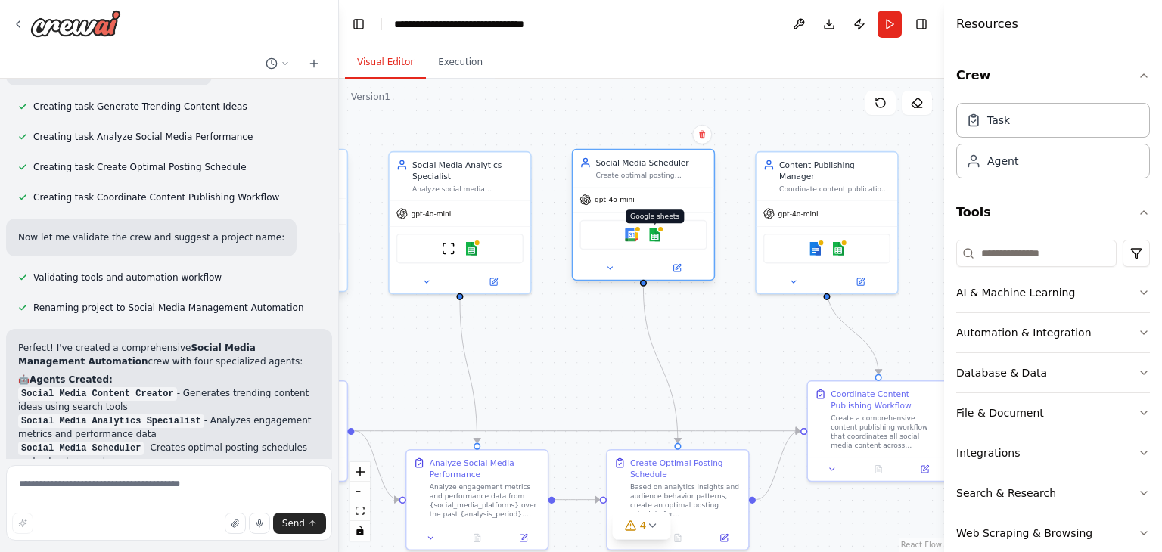
click at [658, 237] on img at bounding box center [655, 235] width 14 height 14
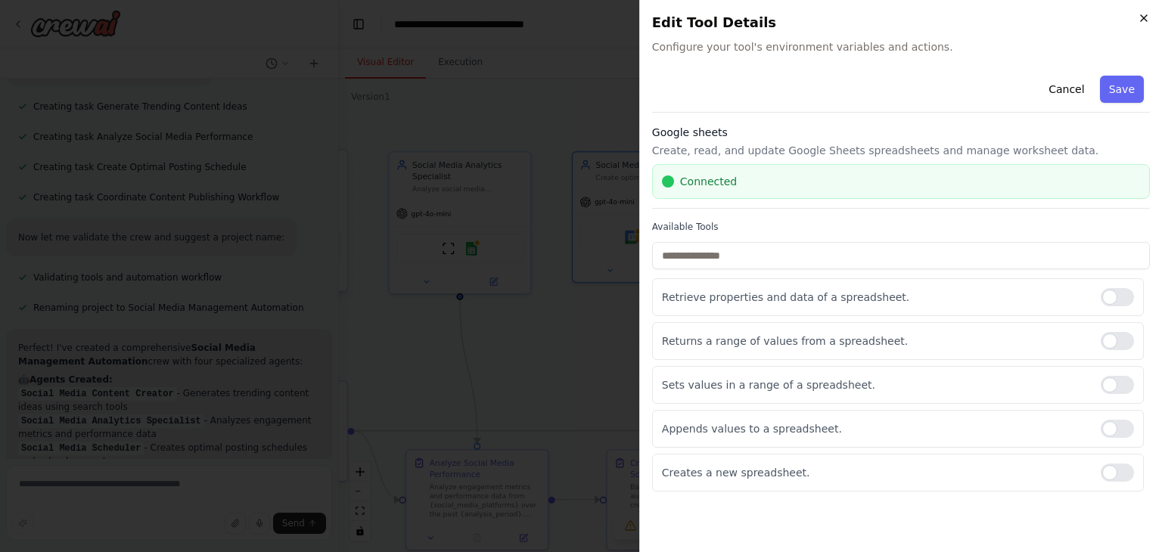
click at [1142, 14] on icon "button" at bounding box center [1144, 18] width 12 height 12
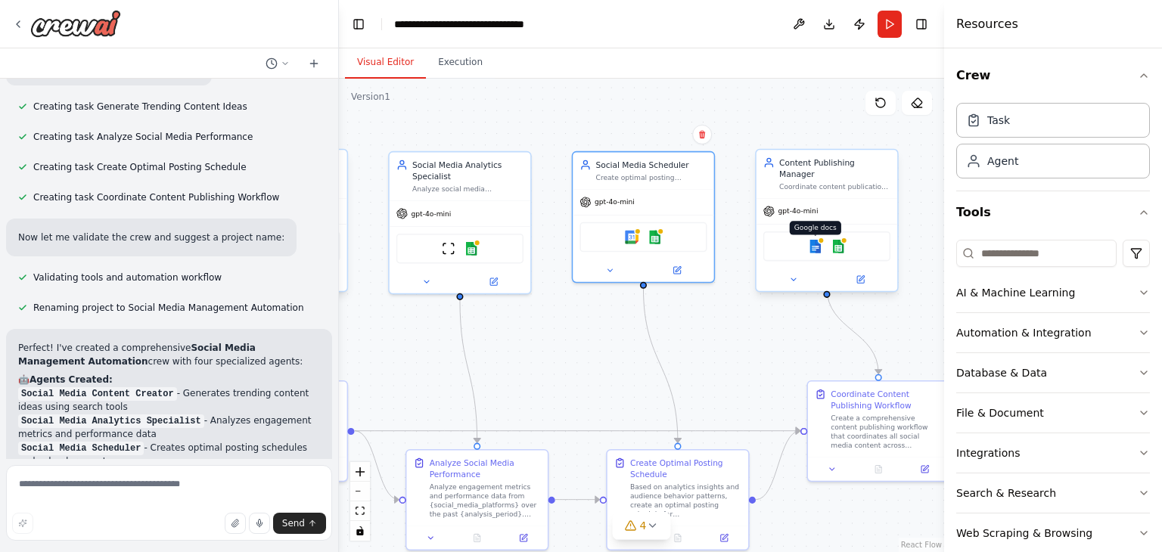
click at [816, 240] on img at bounding box center [816, 247] width 14 height 14
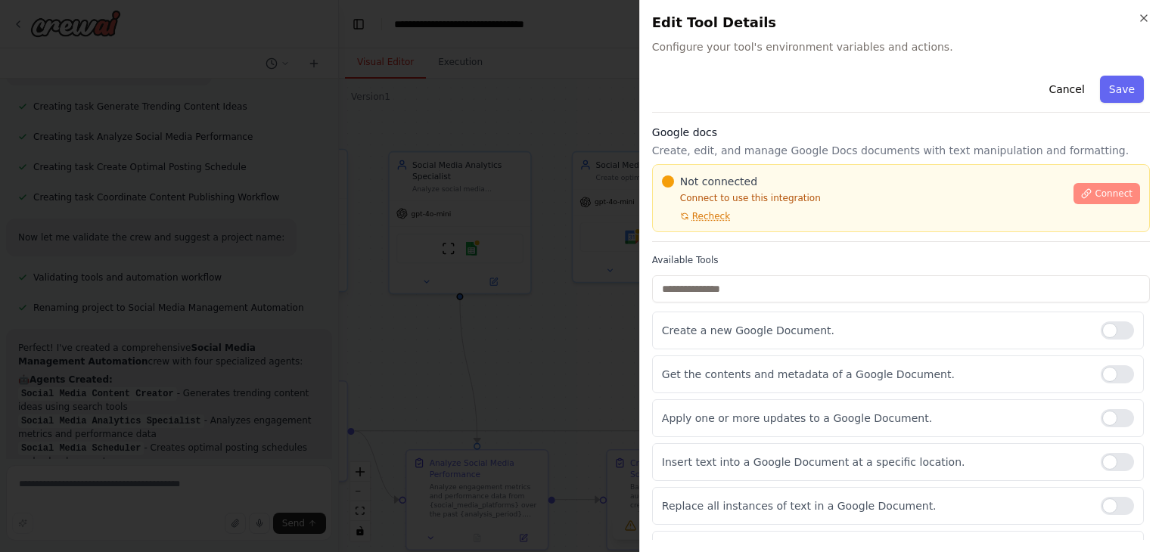
click at [1102, 184] on button "Connect" at bounding box center [1107, 193] width 67 height 21
click at [1104, 191] on span "Connect" at bounding box center [1114, 194] width 38 height 12
